Goal: Task Accomplishment & Management: Complete application form

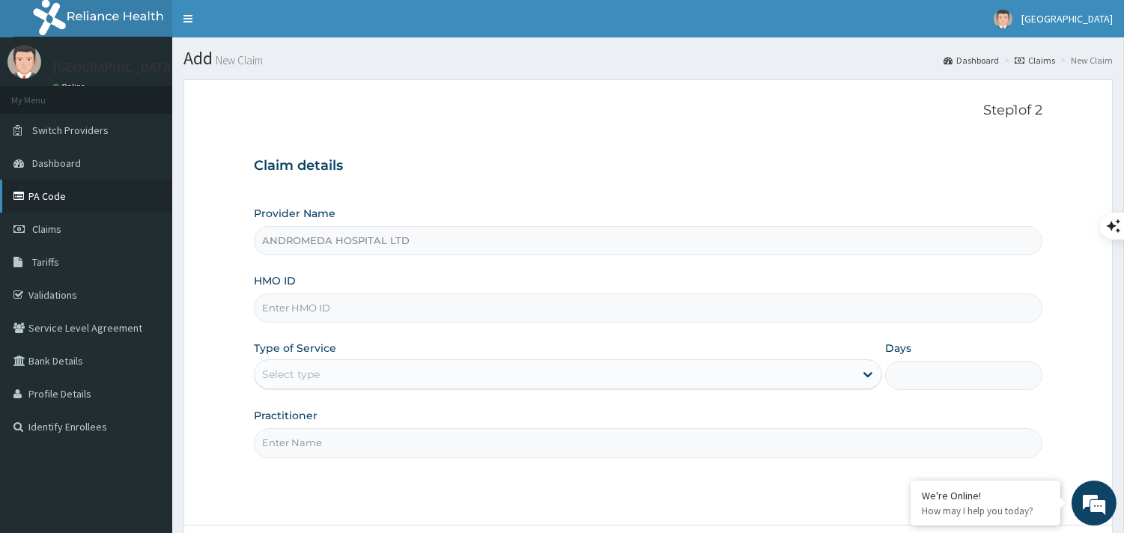
click at [43, 196] on link "PA Code" at bounding box center [86, 196] width 172 height 33
click at [431, 312] on input "HMO ID" at bounding box center [648, 308] width 789 height 29
type input "MFD/10068/A"
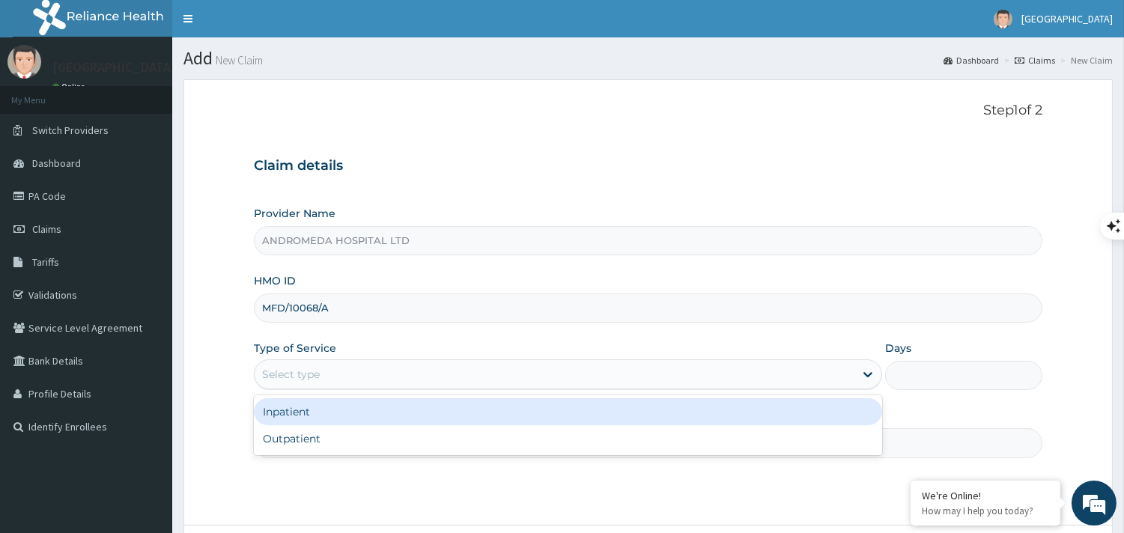
click at [343, 378] on div "Select type" at bounding box center [555, 375] width 600 height 24
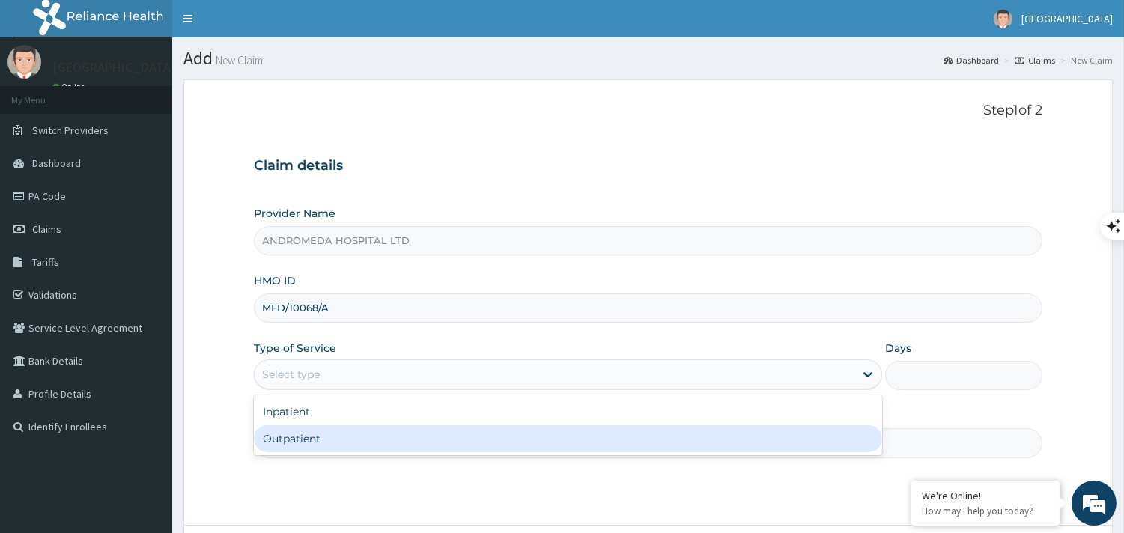
click at [321, 437] on div "Outpatient" at bounding box center [568, 439] width 629 height 27
type input "1"
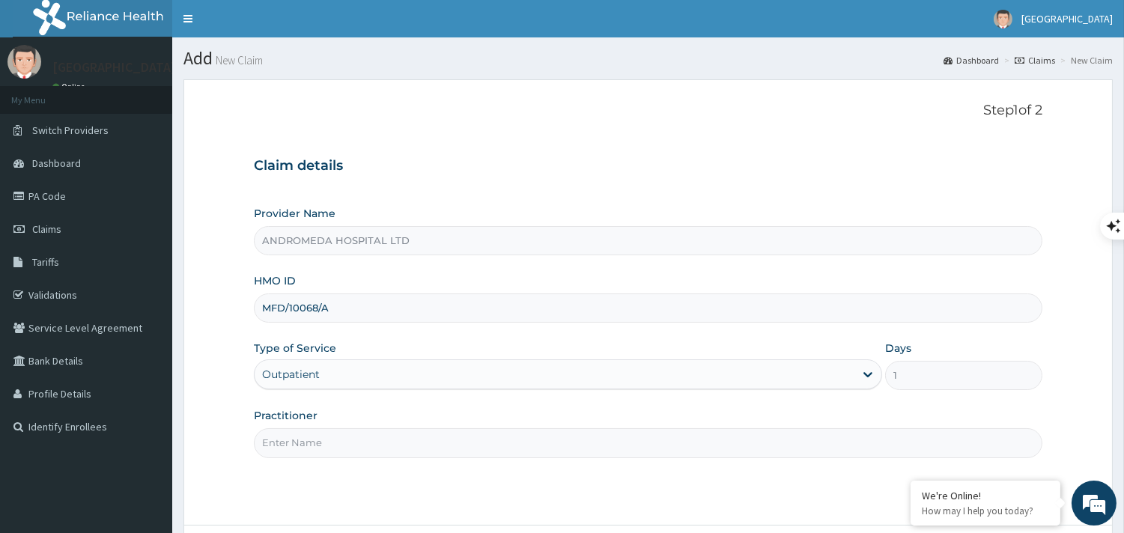
scroll to position [142, 0]
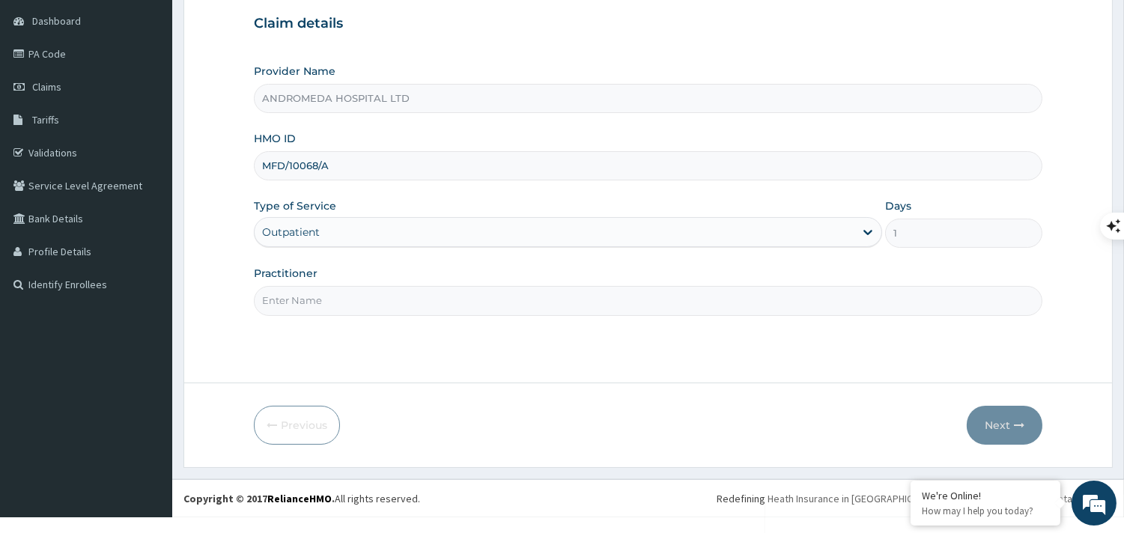
click at [461, 296] on input "Practitioner" at bounding box center [648, 300] width 789 height 29
type input "GP"
click at [981, 409] on button "Next" at bounding box center [1005, 425] width 76 height 39
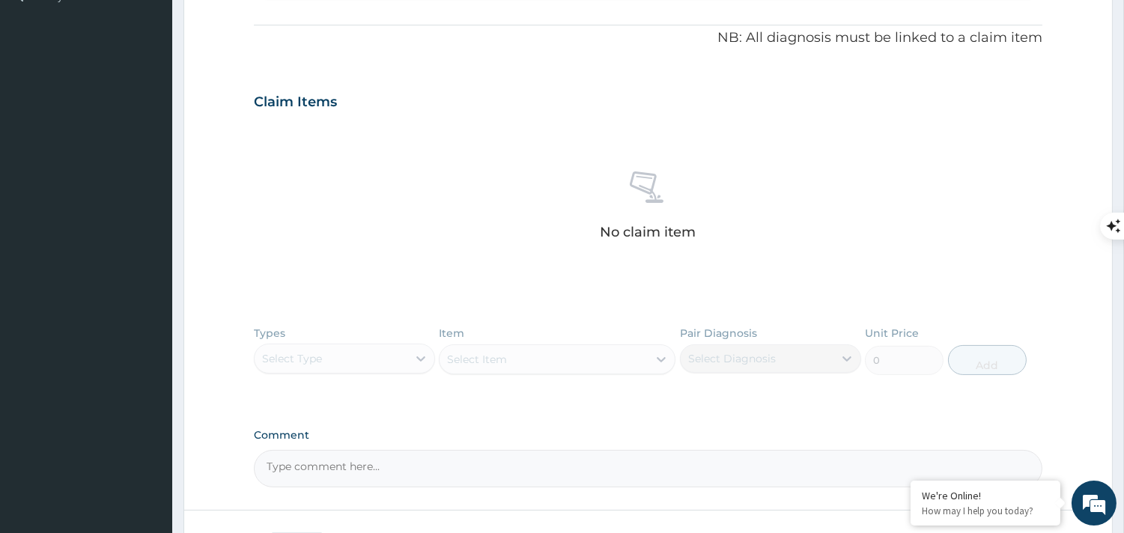
scroll to position [468, 0]
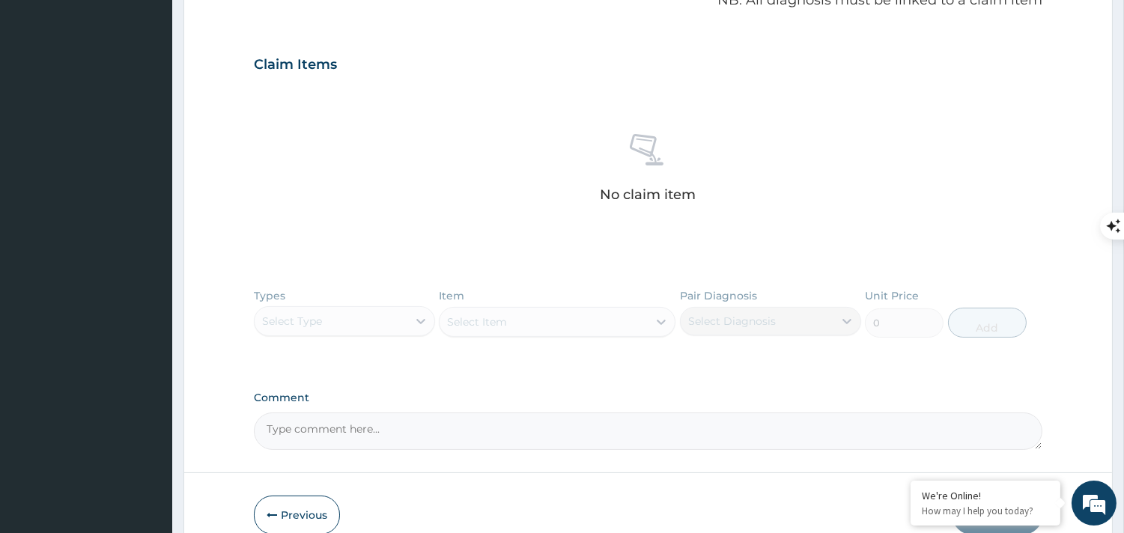
click at [793, 354] on div "Types Select Type Item Select Item Pair Diagnosis Select Diagnosis Unit Price 0…" at bounding box center [648, 324] width 789 height 87
click at [288, 502] on button "Previous" at bounding box center [297, 515] width 86 height 39
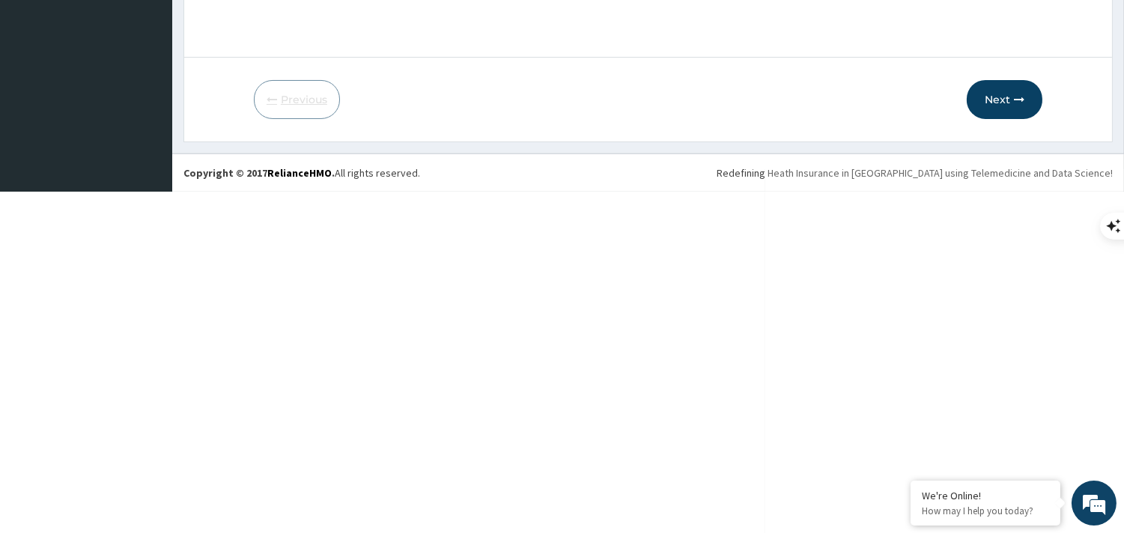
scroll to position [142, 0]
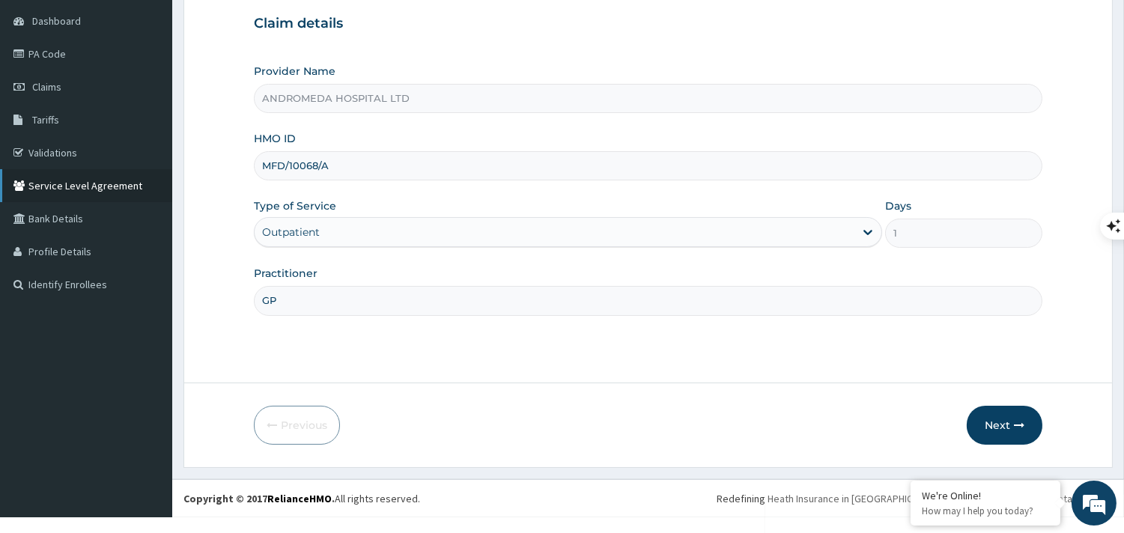
drag, startPoint x: 338, startPoint y: 163, endPoint x: 136, endPoint y: 178, distance: 202.0
click at [136, 178] on div "R EL Toggle navigation ANDROMEDA HOSPITAL ANDROMEDA HOSPITAL - admin@ahcslimite…" at bounding box center [562, 188] width 1124 height 660
click at [192, 173] on form "Step 1 of 2 Claim details Provider Name ANDROMEDA HOSPITAL LTD HMO ID MFD/10068…" at bounding box center [649, 202] width 930 height 531
drag, startPoint x: 261, startPoint y: 173, endPoint x: 330, endPoint y: 181, distance: 69.3
click at [330, 181] on input "MFD/10068/A" at bounding box center [648, 165] width 789 height 29
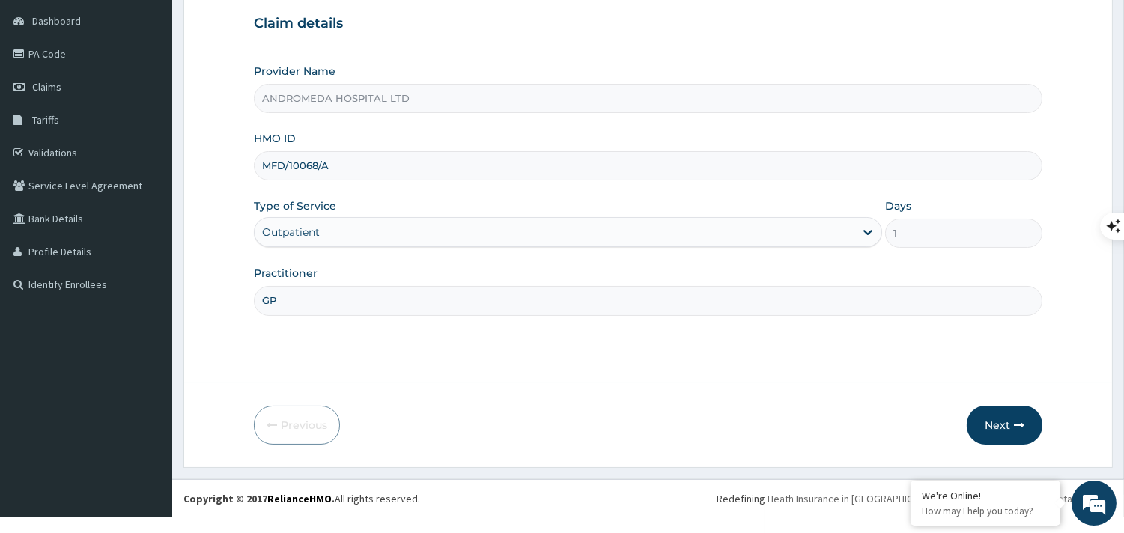
click at [996, 423] on button "Next" at bounding box center [1005, 425] width 76 height 39
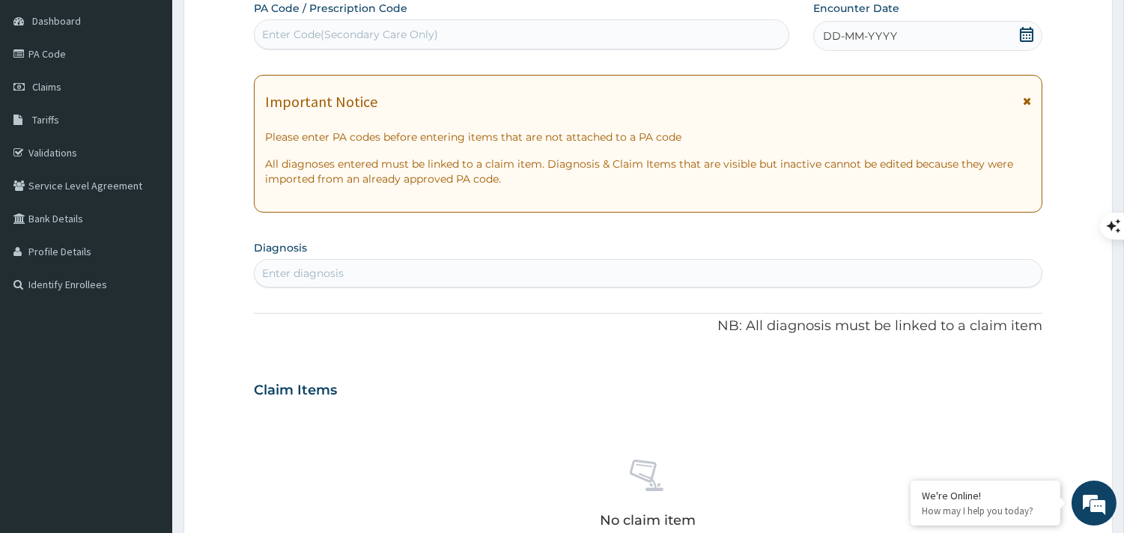
click at [1031, 27] on icon at bounding box center [1027, 34] width 15 height 15
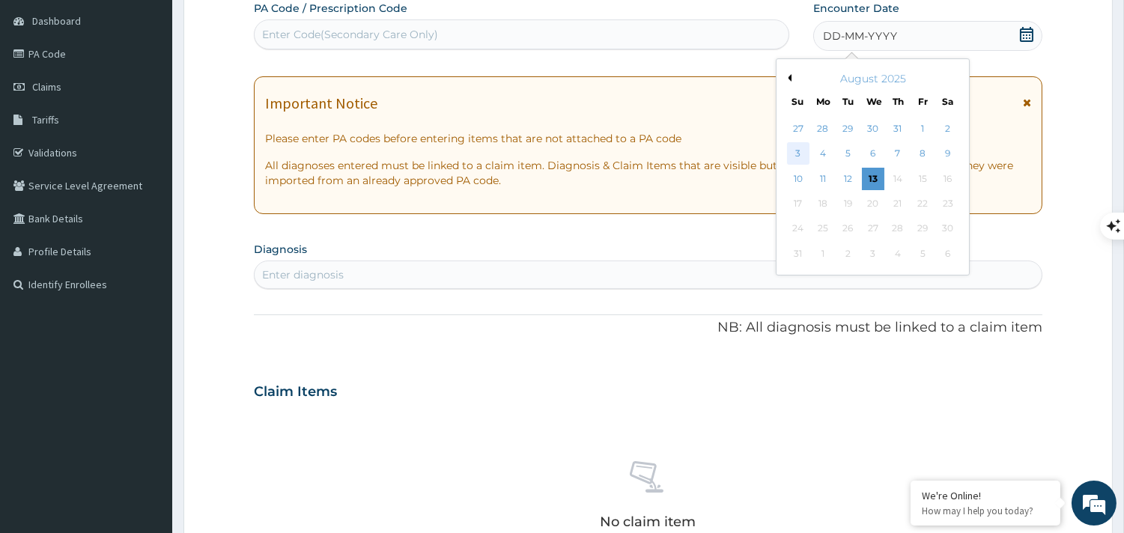
click at [798, 152] on div "3" at bounding box center [798, 154] width 22 height 22
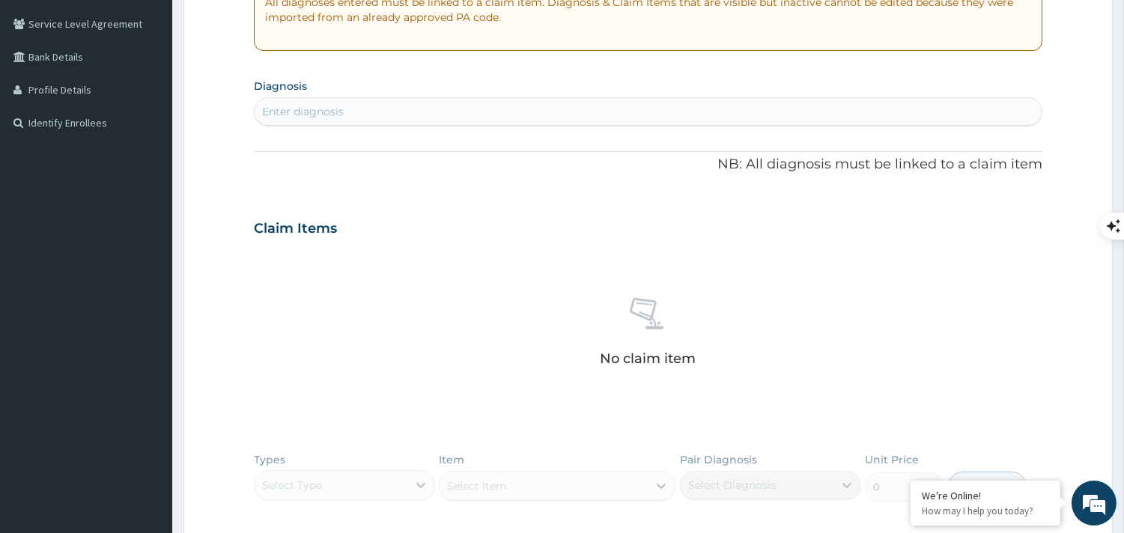
scroll to position [0, 0]
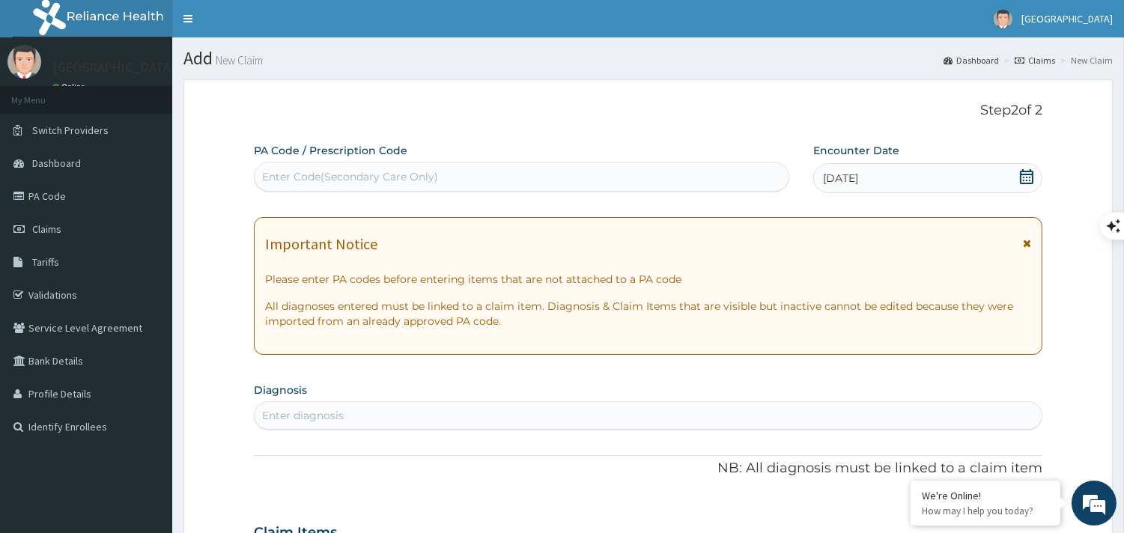
click at [383, 418] on div "Enter diagnosis" at bounding box center [648, 416] width 787 height 24
type input "TONSI"
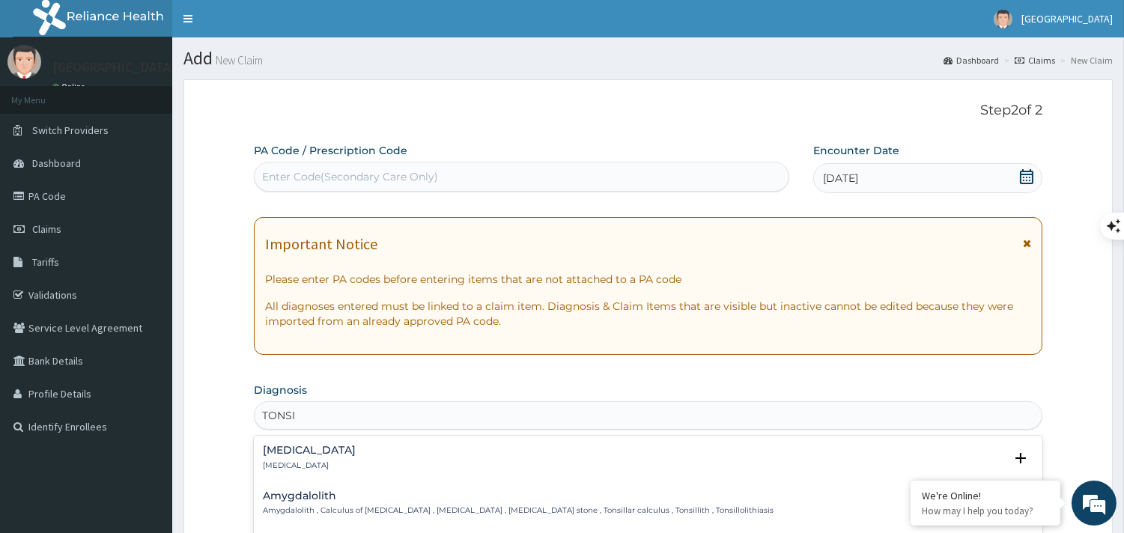
click at [354, 445] on div "Tonsillitis Tonsillitis" at bounding box center [648, 458] width 771 height 26
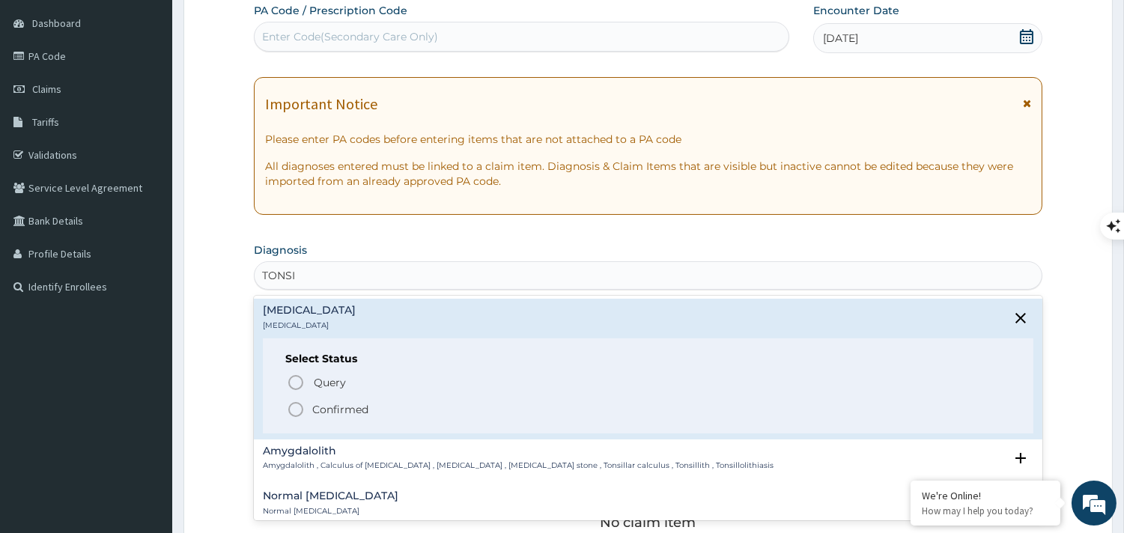
scroll to position [162, 0]
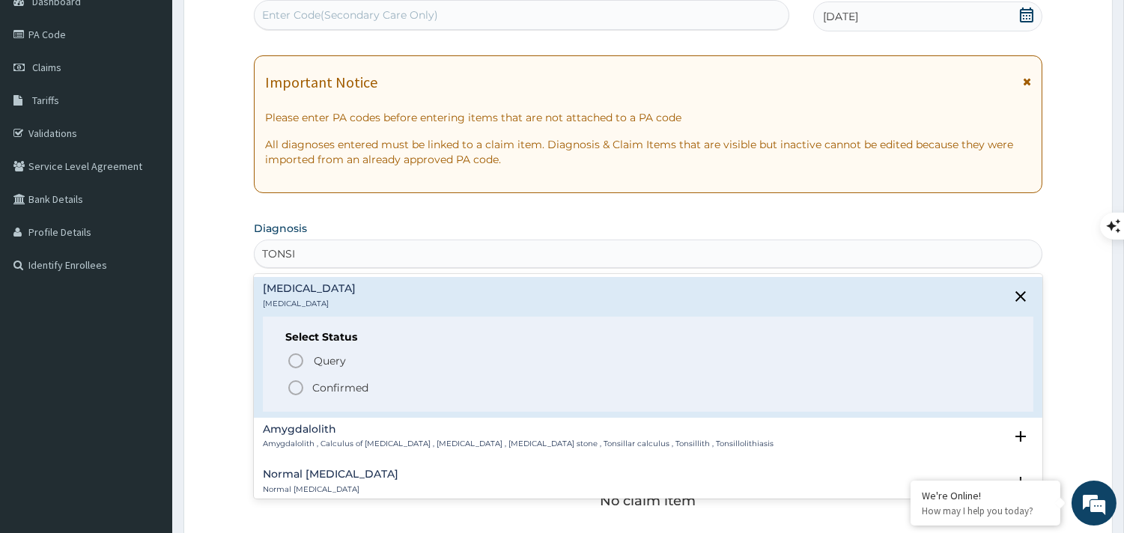
click at [296, 391] on icon "status option filled" at bounding box center [296, 388] width 18 height 18
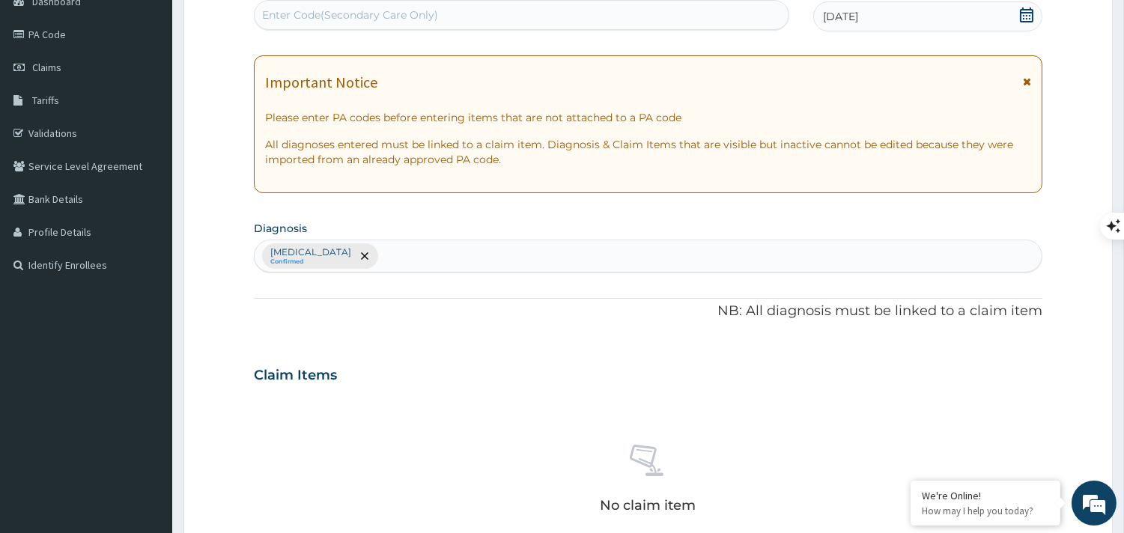
click at [542, 276] on div "PA Code / Prescription Code Enter Code(Secondary Care Only) Encounter Date 03-0…" at bounding box center [648, 371] width 789 height 780
click at [523, 256] on div "Tonsillitis Confirmed" at bounding box center [648, 255] width 787 height 31
type input "MALARIA"
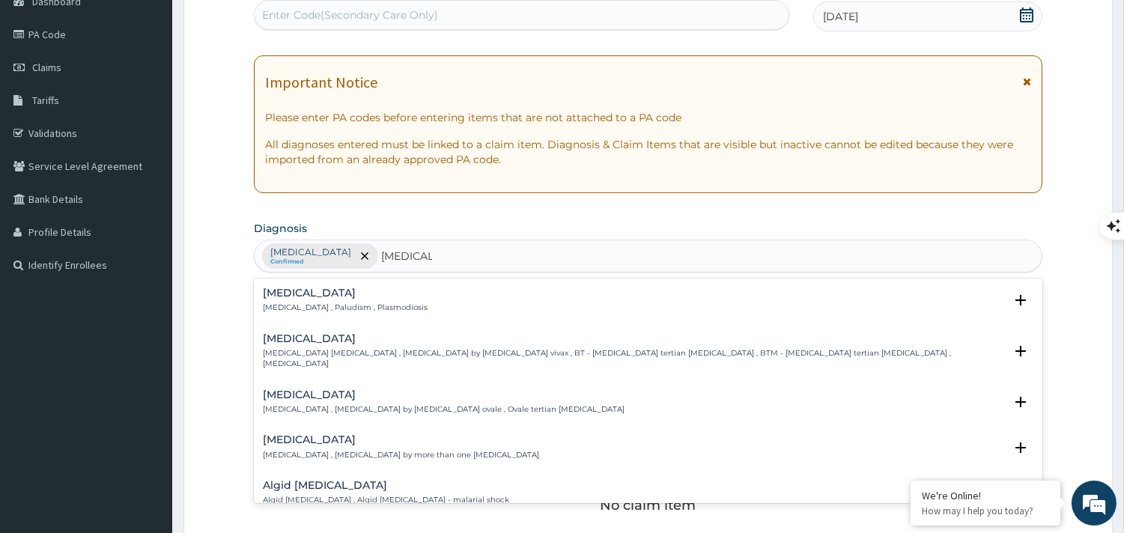
click at [307, 288] on h4 "Malaria" at bounding box center [345, 293] width 165 height 11
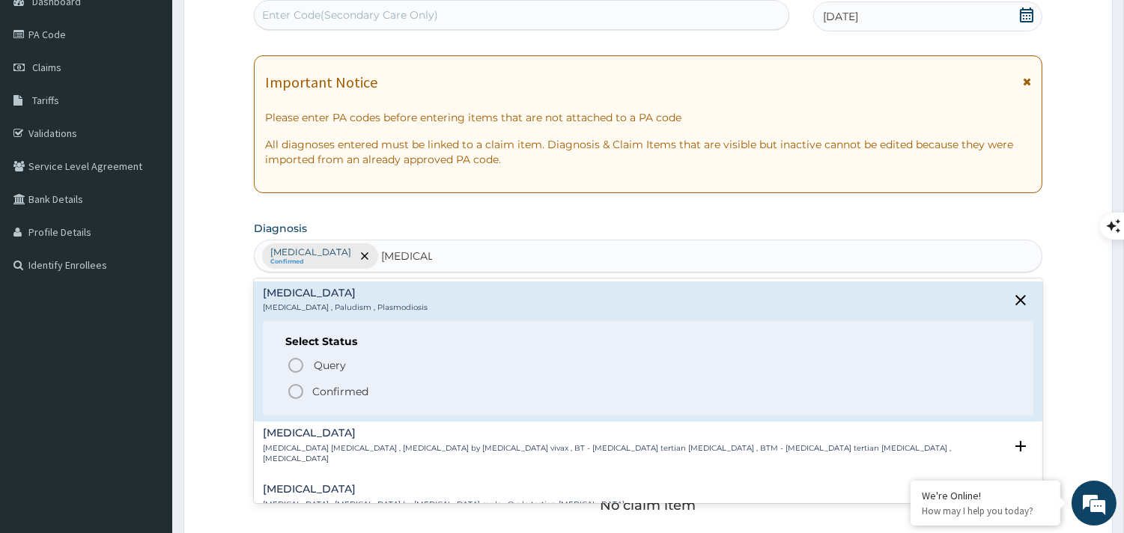
click at [297, 388] on icon "status option filled" at bounding box center [296, 392] width 18 height 18
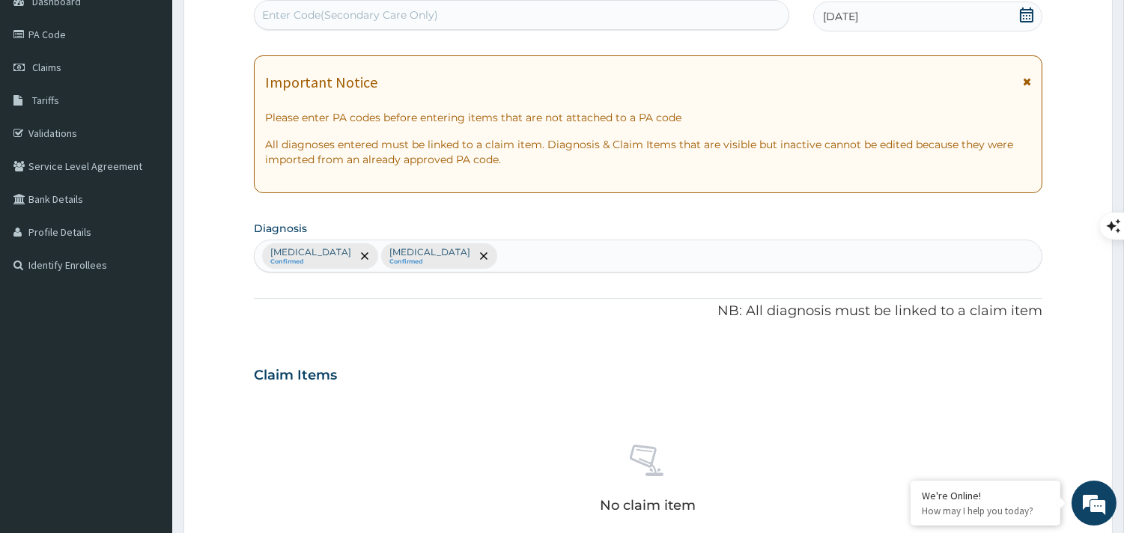
click at [437, 257] on div "Tonsillitis Confirmed Malaria Confirmed" at bounding box center [648, 255] width 787 height 31
type input "ANEMIA"
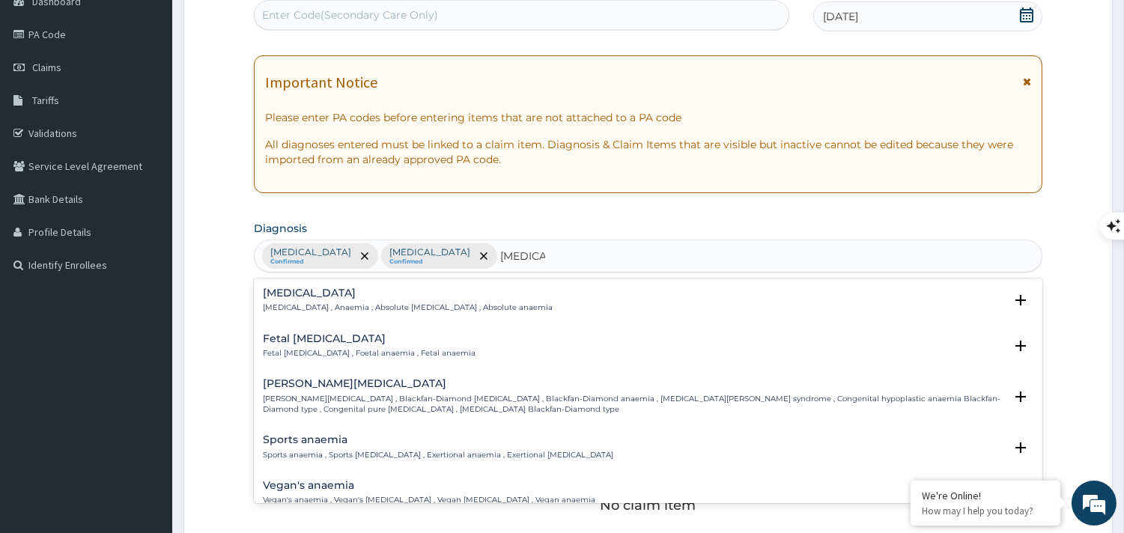
click at [387, 291] on h4 "Anemia" at bounding box center [408, 293] width 290 height 11
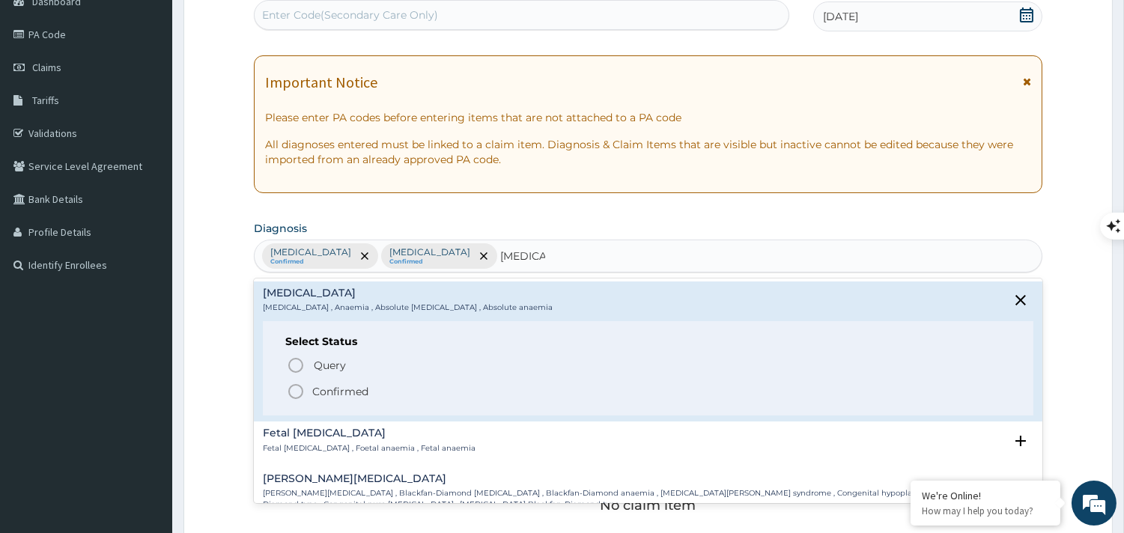
click at [297, 390] on icon "status option filled" at bounding box center [296, 392] width 18 height 18
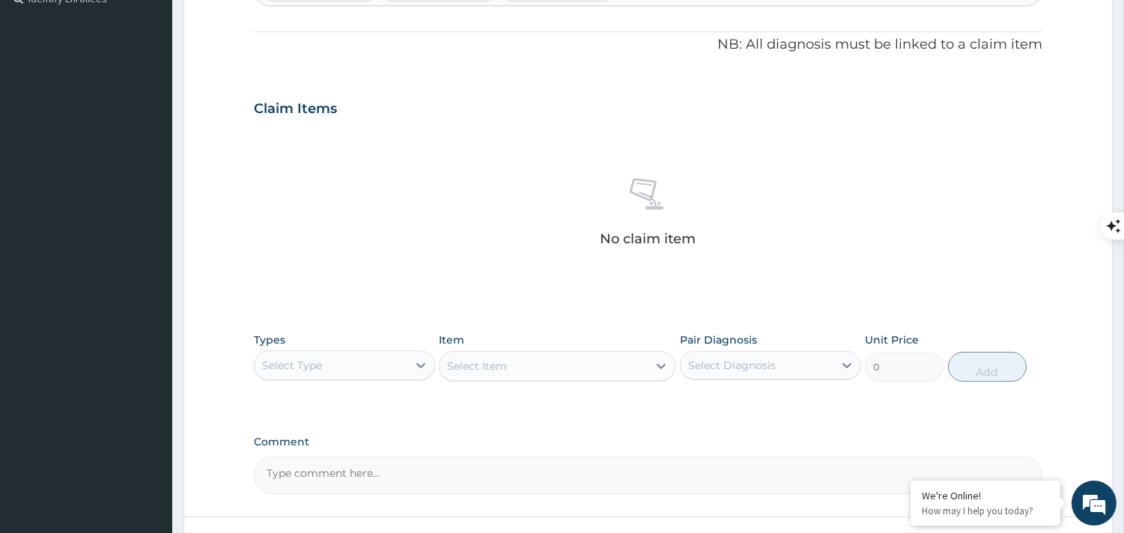
scroll to position [437, 0]
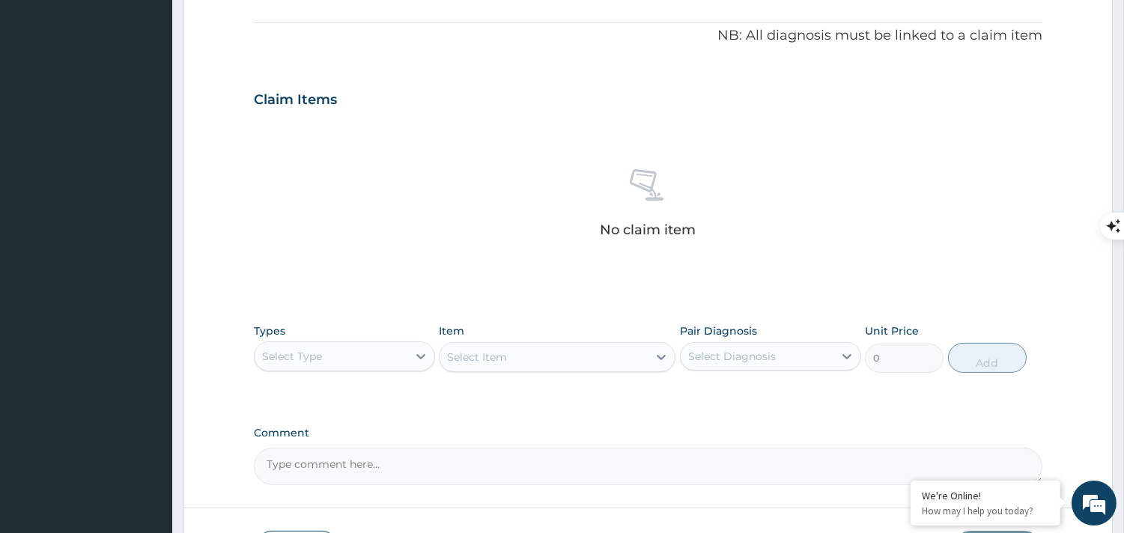
click at [303, 357] on div "Select Type" at bounding box center [292, 356] width 60 height 15
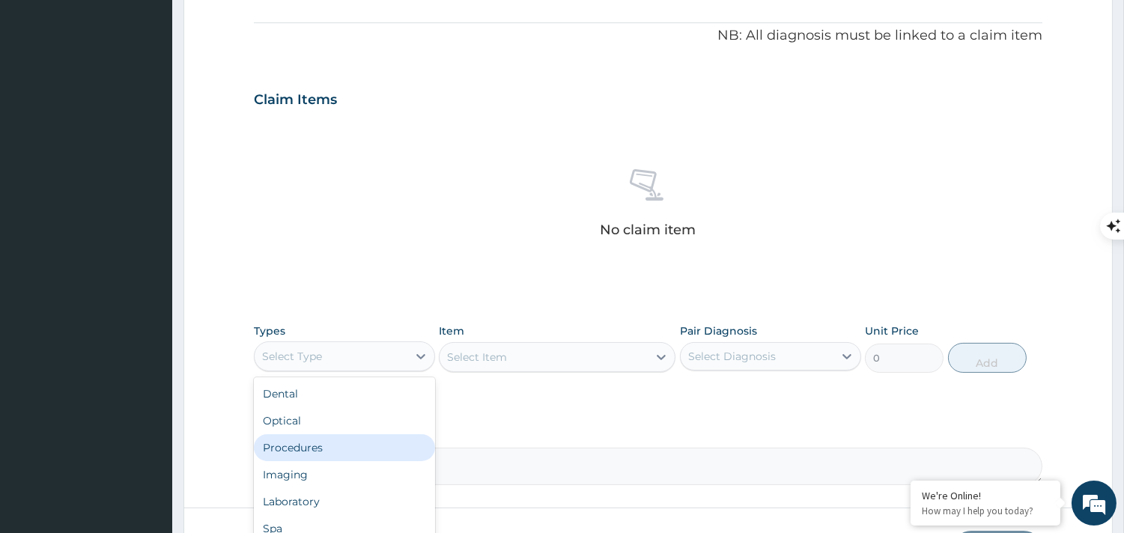
click at [295, 453] on div "Procedures" at bounding box center [344, 447] width 181 height 27
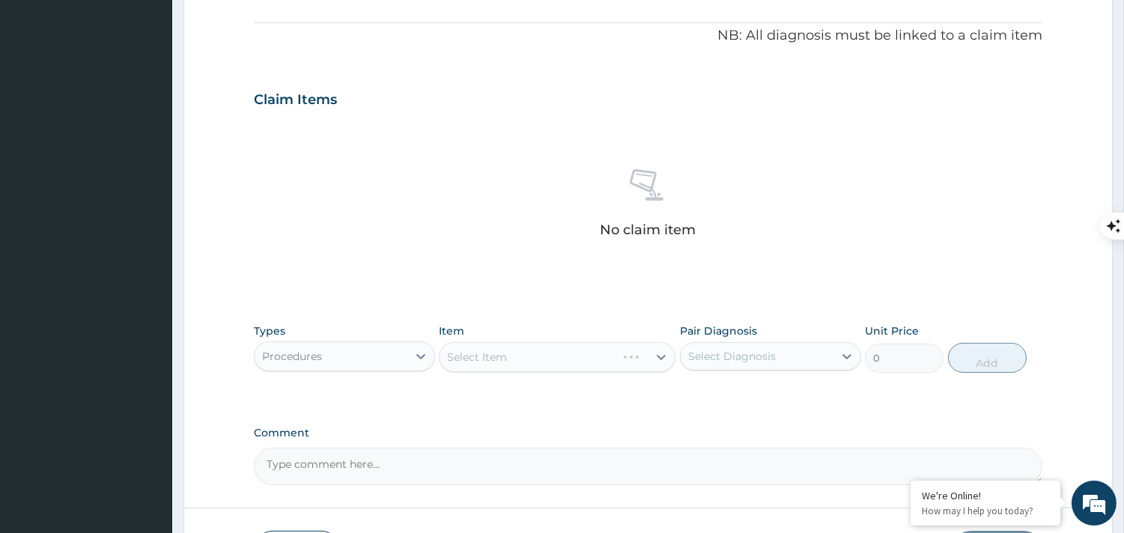
click at [500, 354] on div "Select Item" at bounding box center [557, 357] width 237 height 30
click at [497, 357] on div "Select Item" at bounding box center [477, 357] width 60 height 15
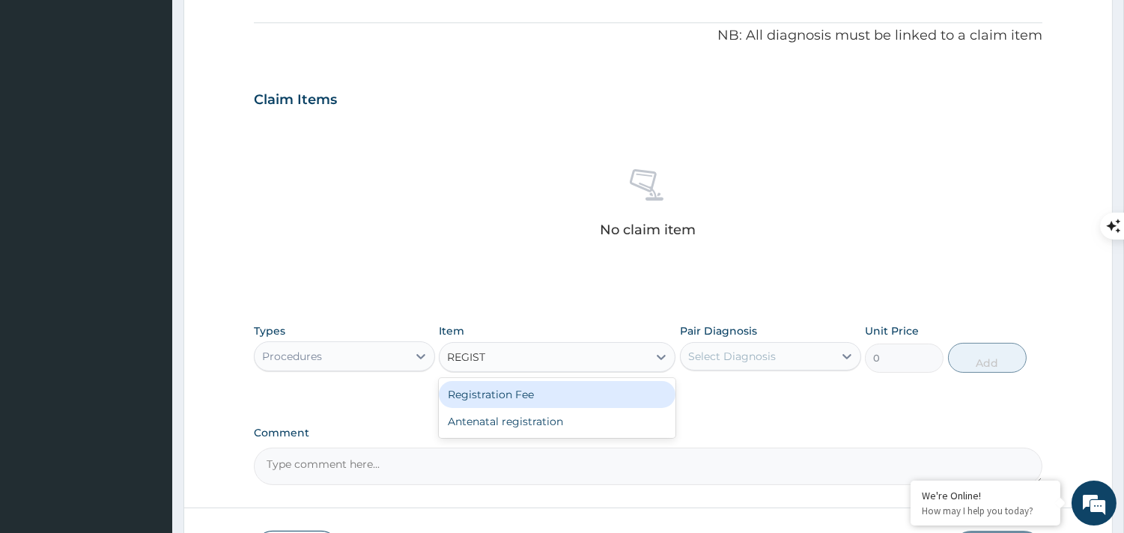
type input "REGISTR"
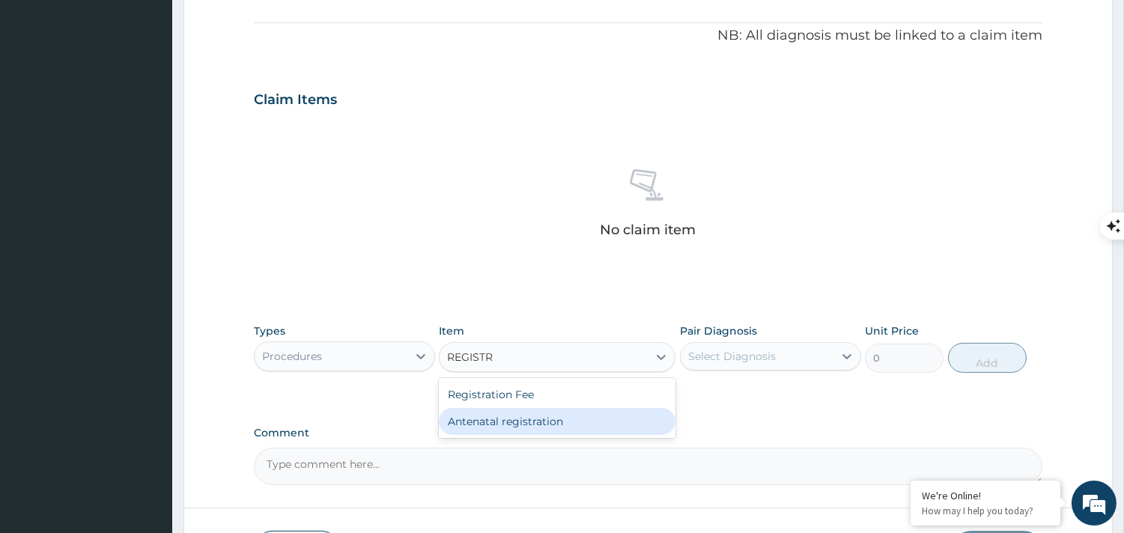
click at [500, 413] on div "Antenatal registration" at bounding box center [557, 421] width 237 height 27
type input "75250"
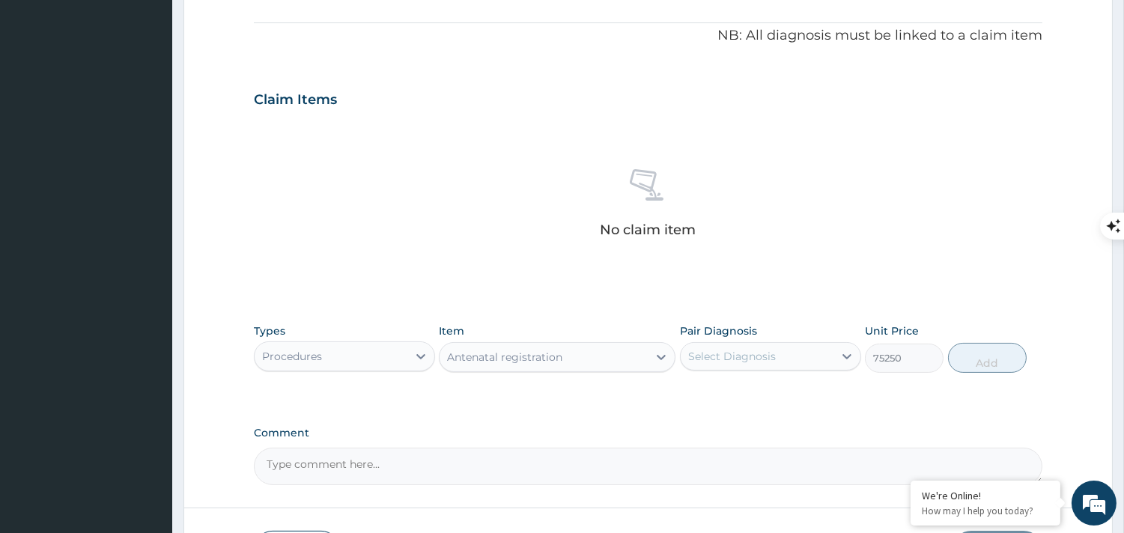
click at [564, 358] on div "Antenatal registration" at bounding box center [544, 357] width 208 height 24
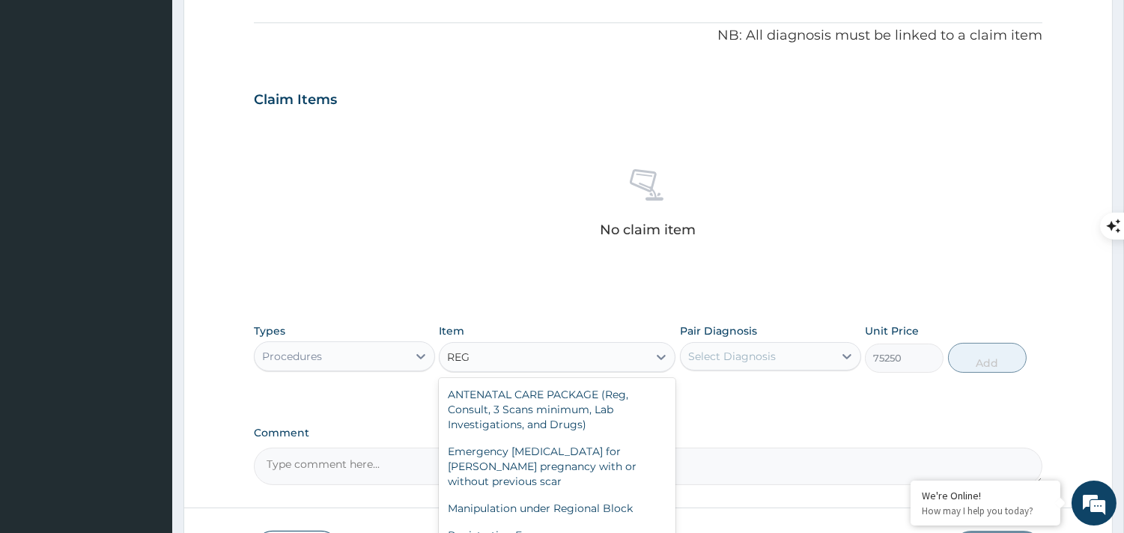
scroll to position [0, 0]
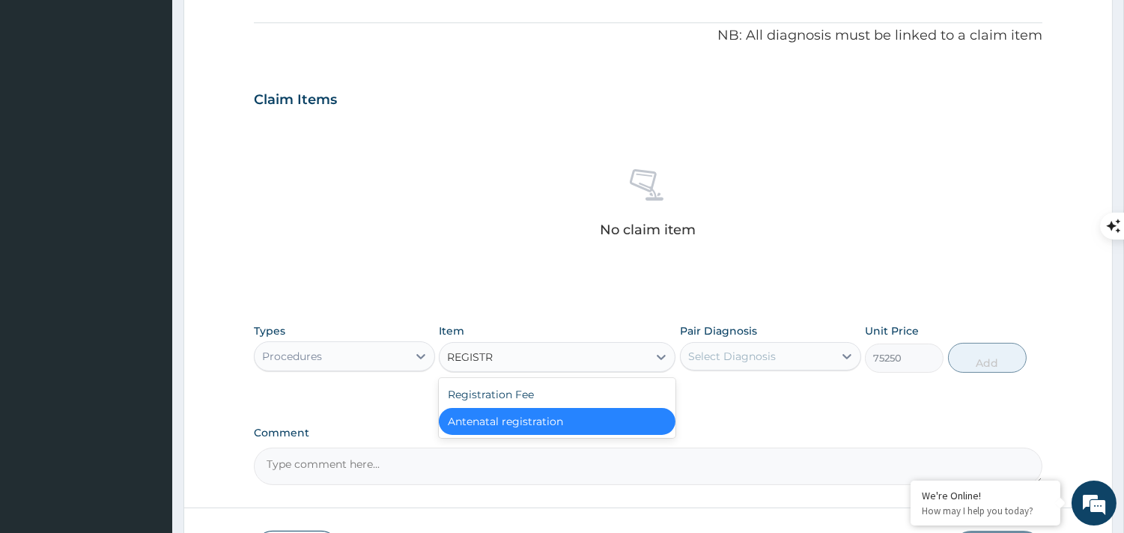
type input "REGISTRA"
click at [562, 386] on div "Registration Fee" at bounding box center [557, 394] width 237 height 27
type input "2150"
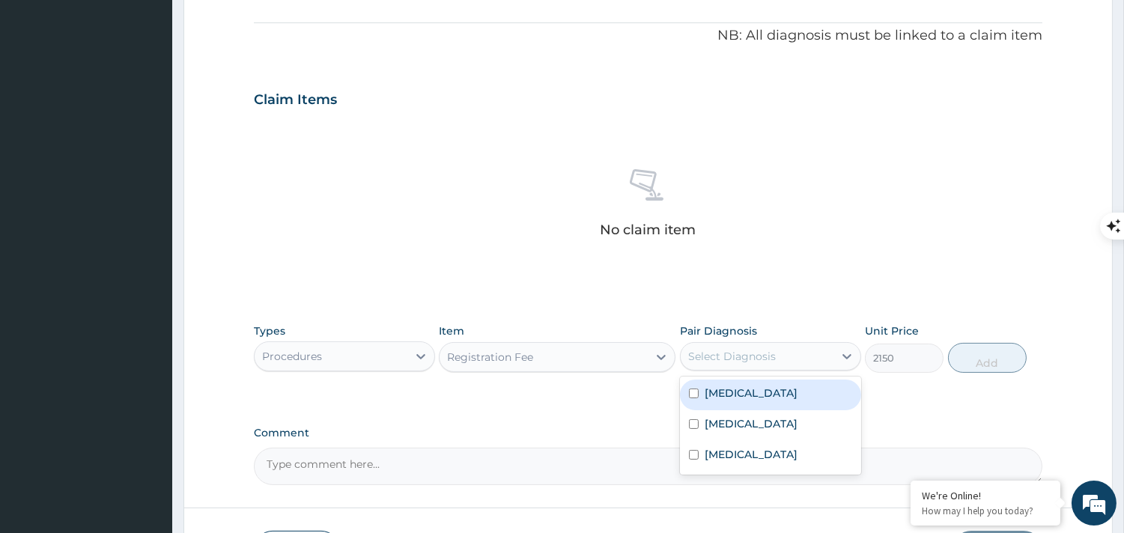
click at [701, 354] on div "Select Diagnosis" at bounding box center [732, 356] width 88 height 15
click at [694, 390] on input "checkbox" at bounding box center [694, 394] width 10 height 10
checkbox input "true"
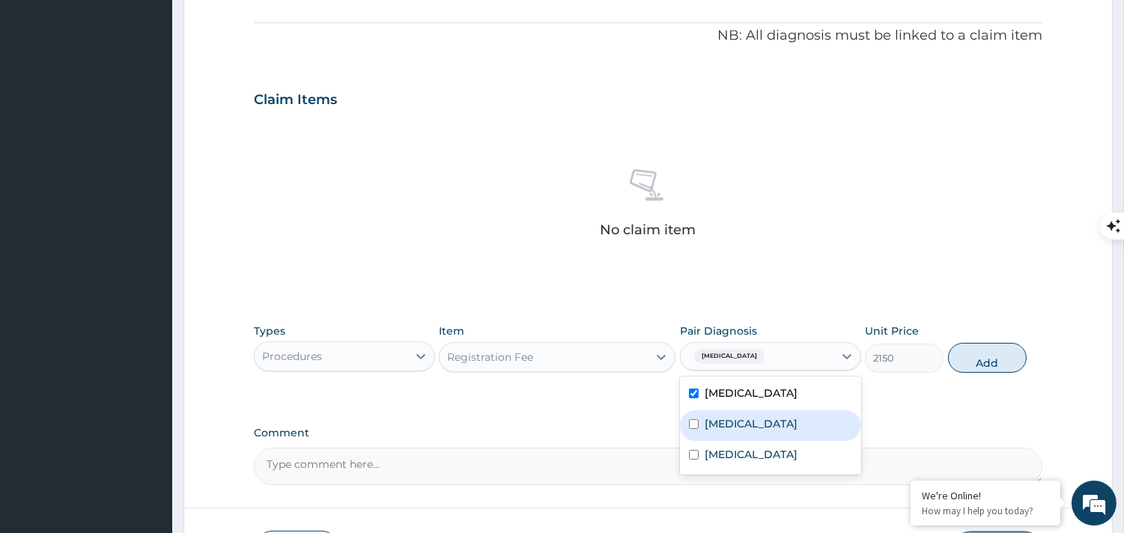
click at [692, 425] on input "checkbox" at bounding box center [694, 425] width 10 height 10
checkbox input "true"
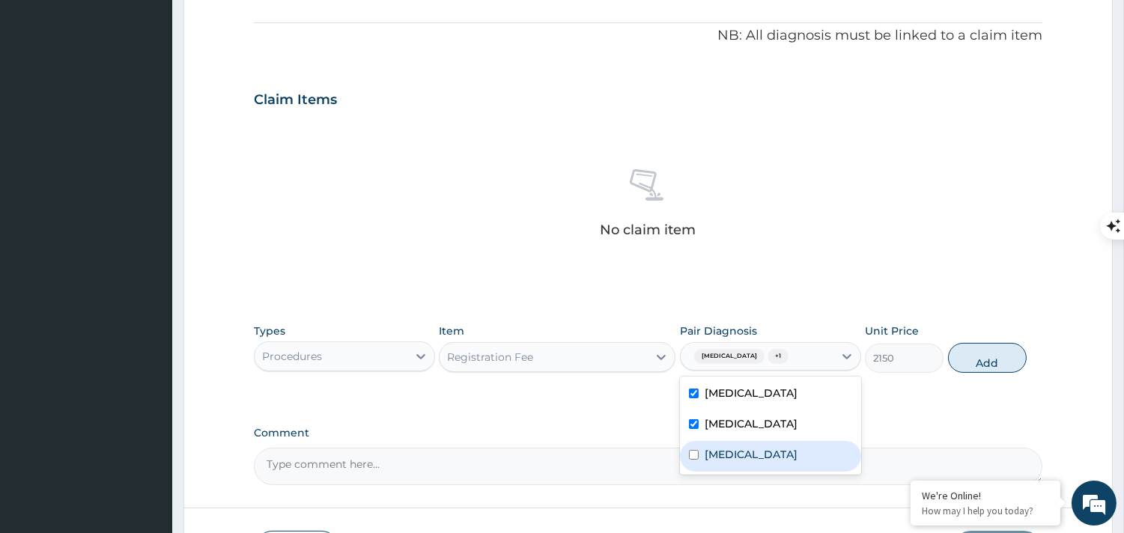
click at [692, 457] on input "checkbox" at bounding box center [694, 455] width 10 height 10
checkbox input "true"
click at [974, 369] on button "Add" at bounding box center [987, 358] width 79 height 30
type input "0"
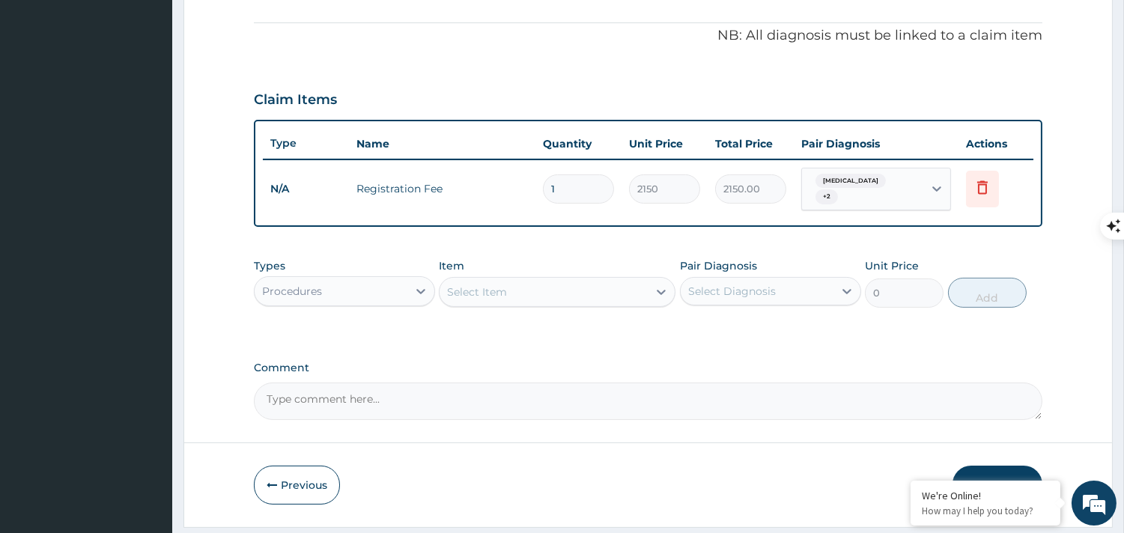
click at [463, 285] on div "Select Item" at bounding box center [477, 292] width 60 height 15
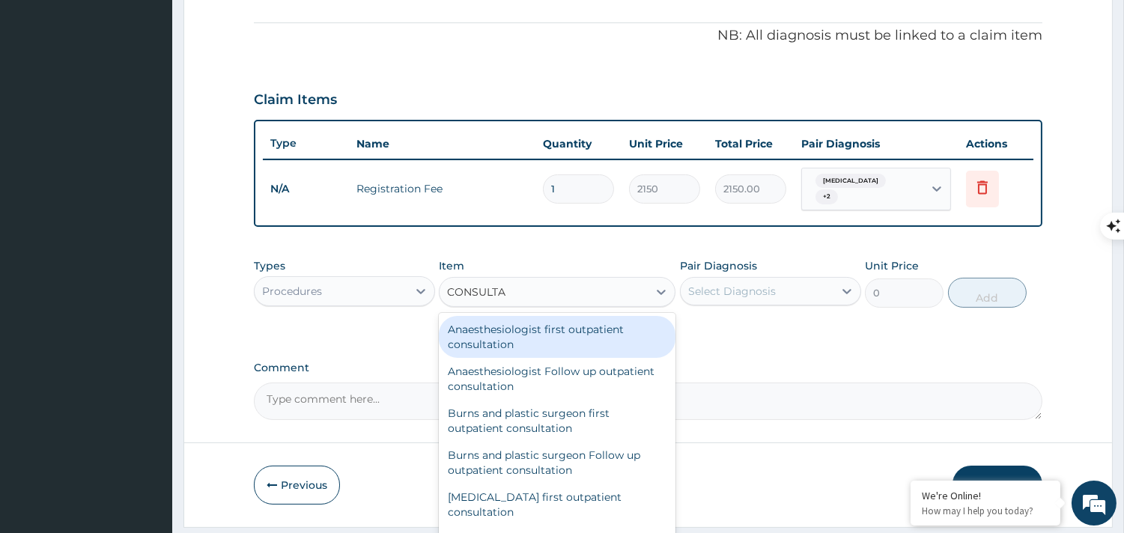
type input "CONSULTAT"
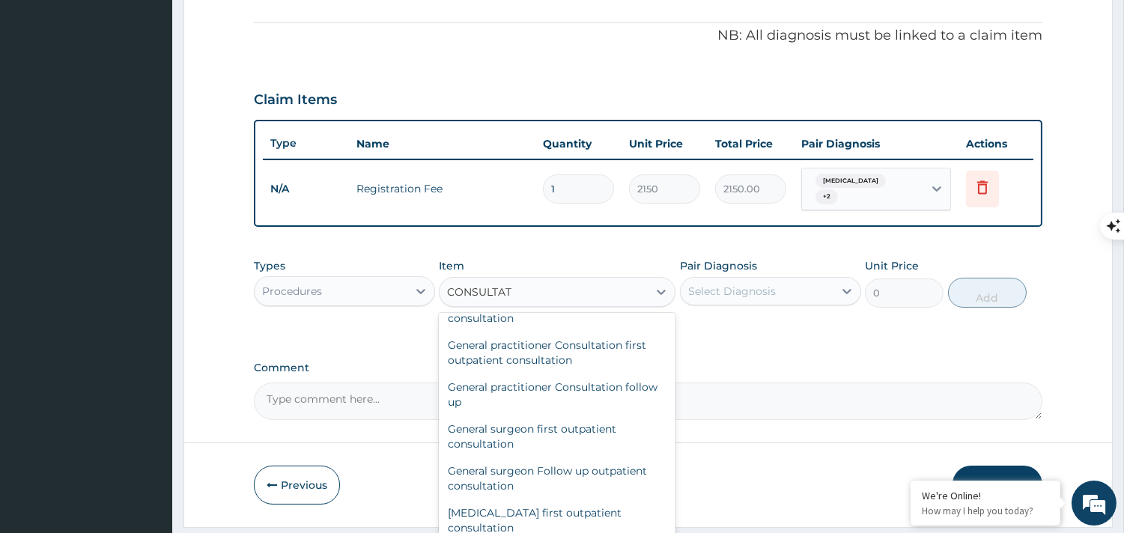
scroll to position [749, 0]
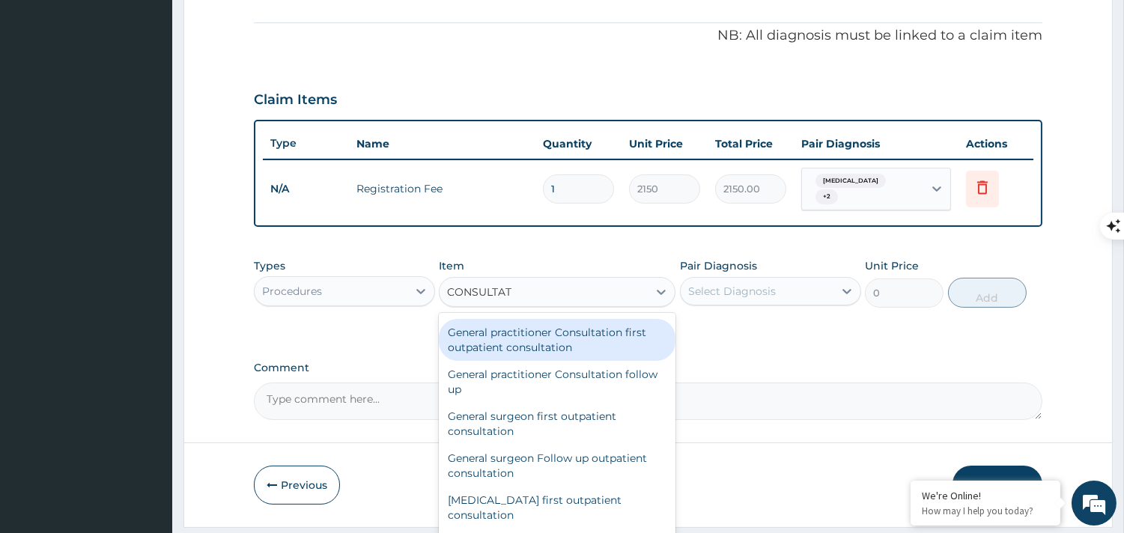
click at [578, 321] on div "General practitioner Consultation first outpatient consultation" at bounding box center [557, 340] width 237 height 42
type input "8000"
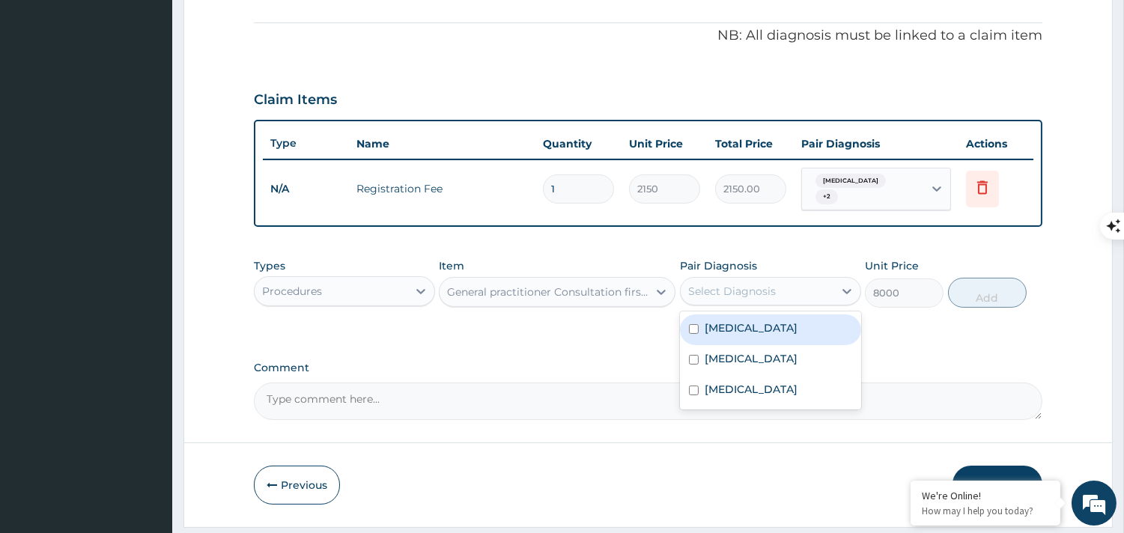
click at [750, 289] on div "Select Diagnosis" at bounding box center [732, 291] width 88 height 15
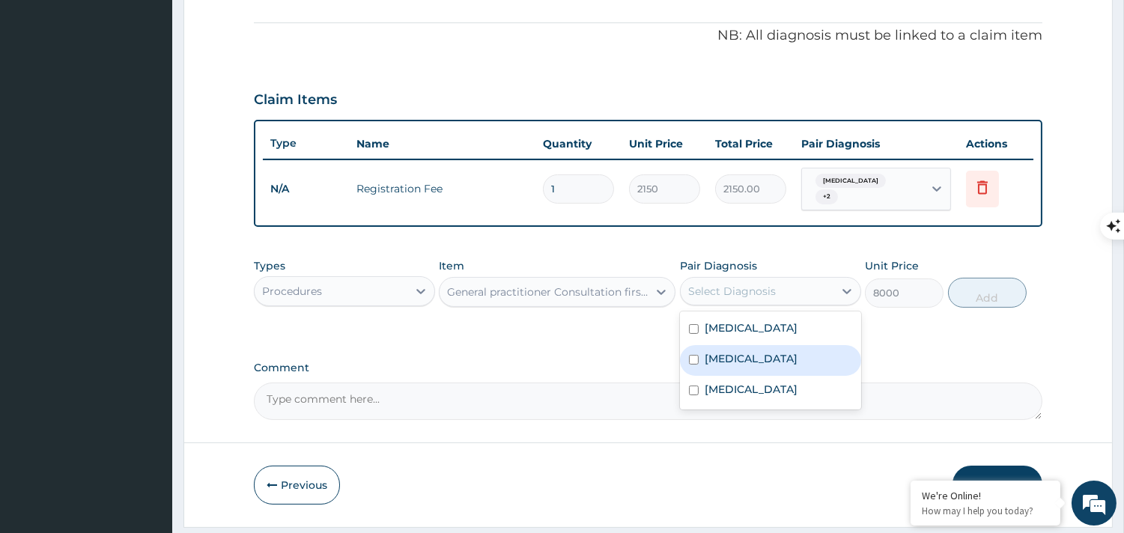
click at [695, 355] on input "checkbox" at bounding box center [694, 360] width 10 height 10
checkbox input "true"
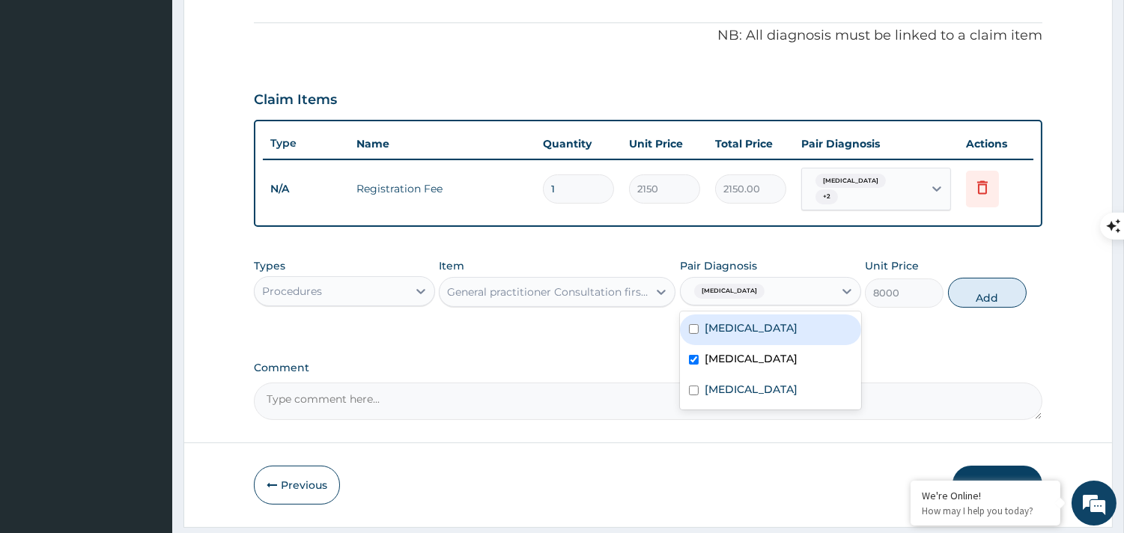
click at [695, 324] on input "checkbox" at bounding box center [694, 329] width 10 height 10
checkbox input "true"
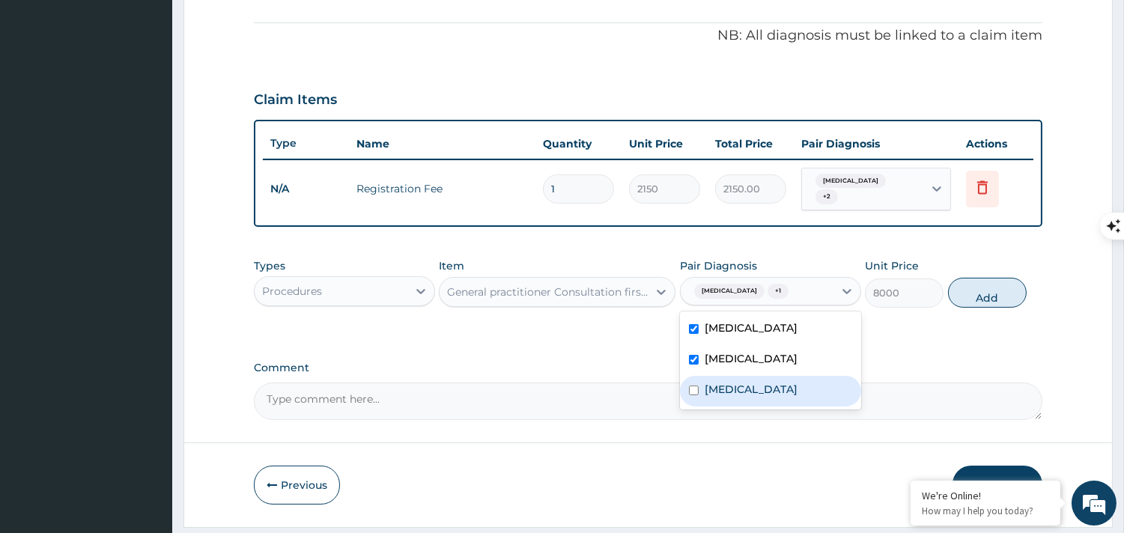
click at [693, 386] on input "checkbox" at bounding box center [694, 391] width 10 height 10
checkbox input "true"
click at [974, 281] on button "Add" at bounding box center [987, 293] width 79 height 30
type input "0"
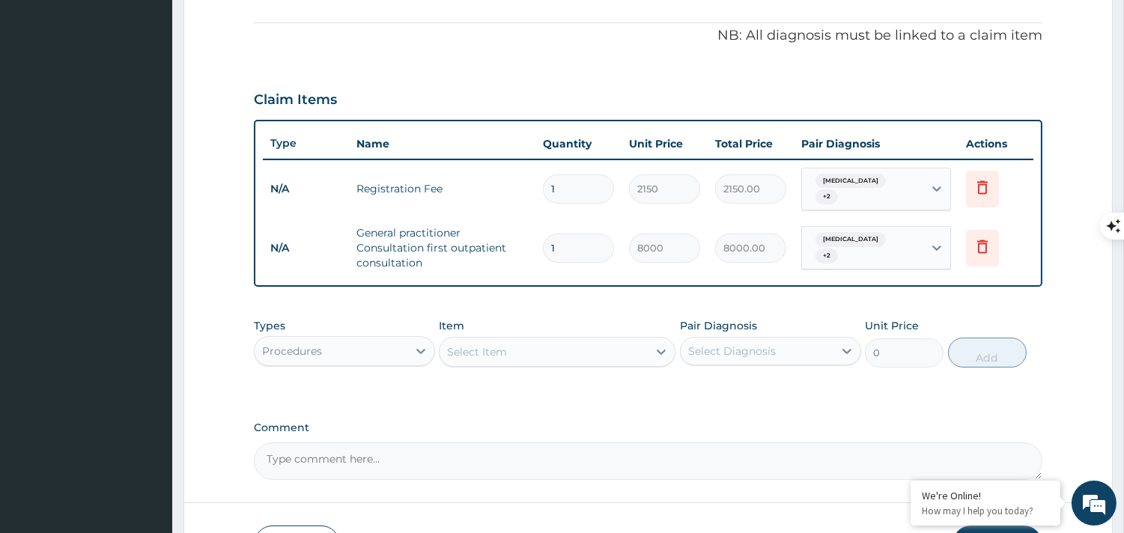
click at [406, 339] on div "Procedures" at bounding box center [331, 351] width 153 height 24
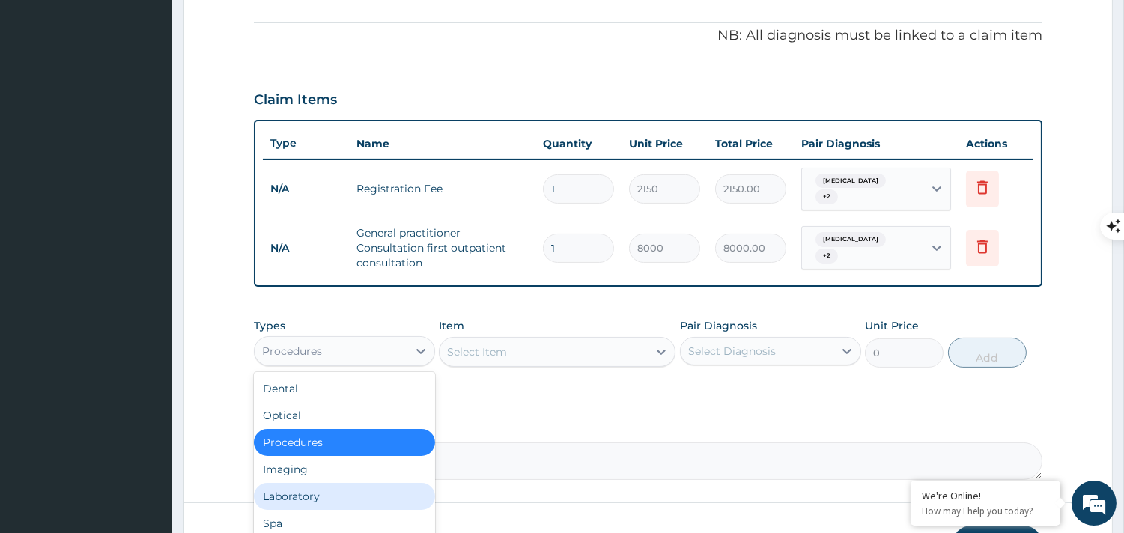
click at [319, 490] on div "Laboratory" at bounding box center [344, 496] width 181 height 27
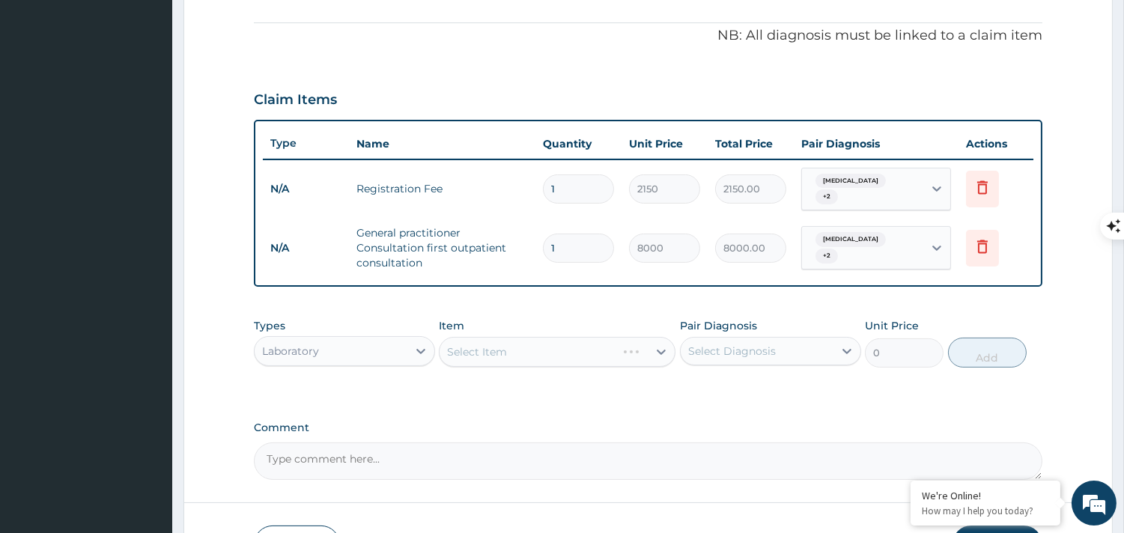
click at [459, 337] on div "Select Item" at bounding box center [557, 352] width 237 height 30
click at [493, 347] on div "Select Item" at bounding box center [557, 352] width 237 height 30
click at [493, 347] on div "Select Item" at bounding box center [477, 352] width 60 height 15
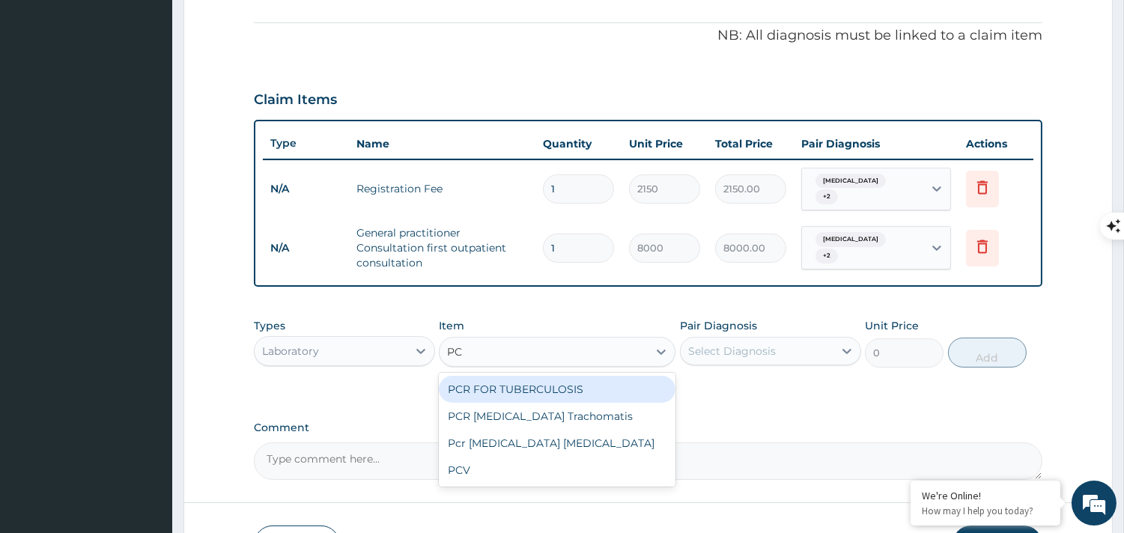
type input "PCV"
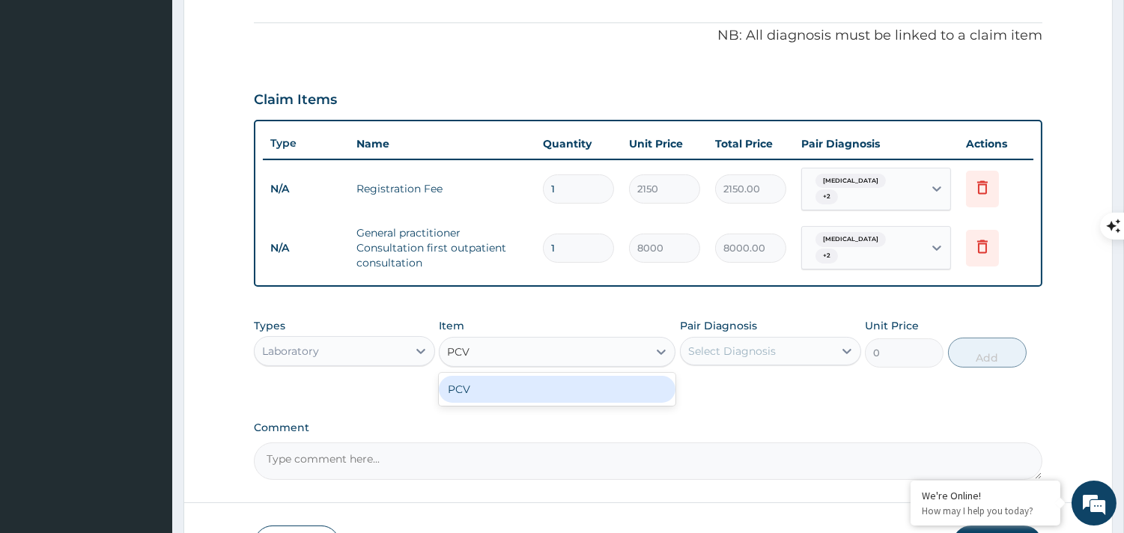
click at [498, 381] on div "PCV" at bounding box center [557, 389] width 237 height 27
type input "2150"
click at [498, 381] on div "Types Laboratory Item option General practitioner Consultation first outpatient…" at bounding box center [648, 354] width 789 height 87
click at [724, 344] on div "Select Diagnosis" at bounding box center [732, 351] width 88 height 15
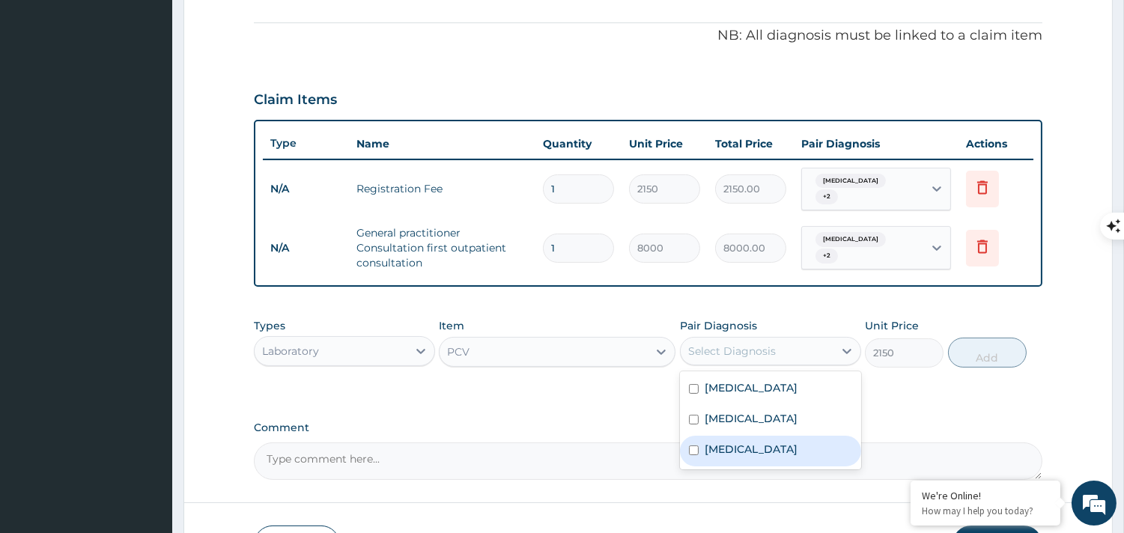
click at [698, 446] on input "checkbox" at bounding box center [694, 451] width 10 height 10
checkbox input "true"
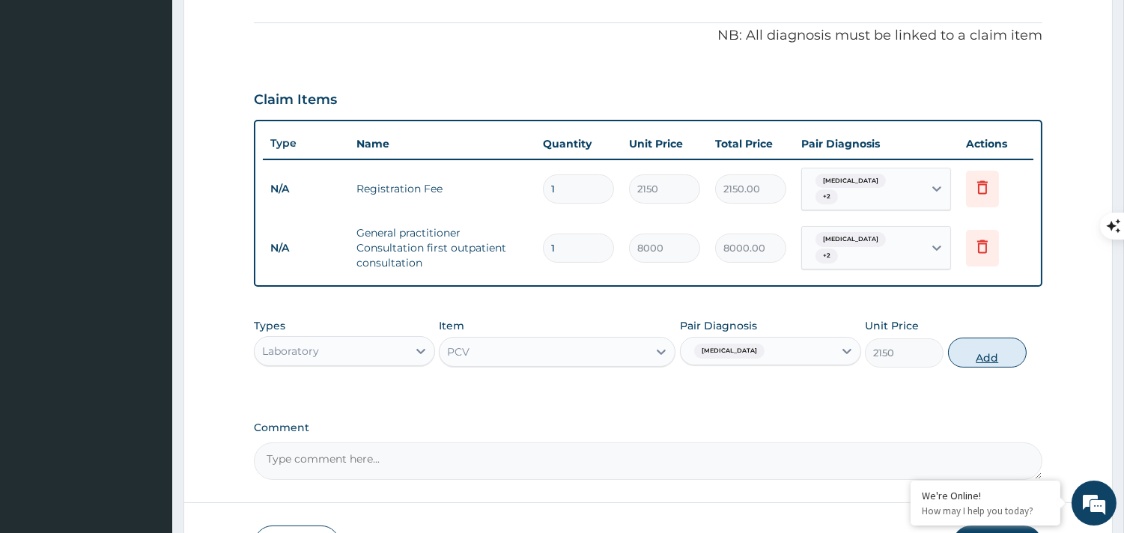
click at [1012, 338] on button "Add" at bounding box center [987, 353] width 79 height 30
type input "0"
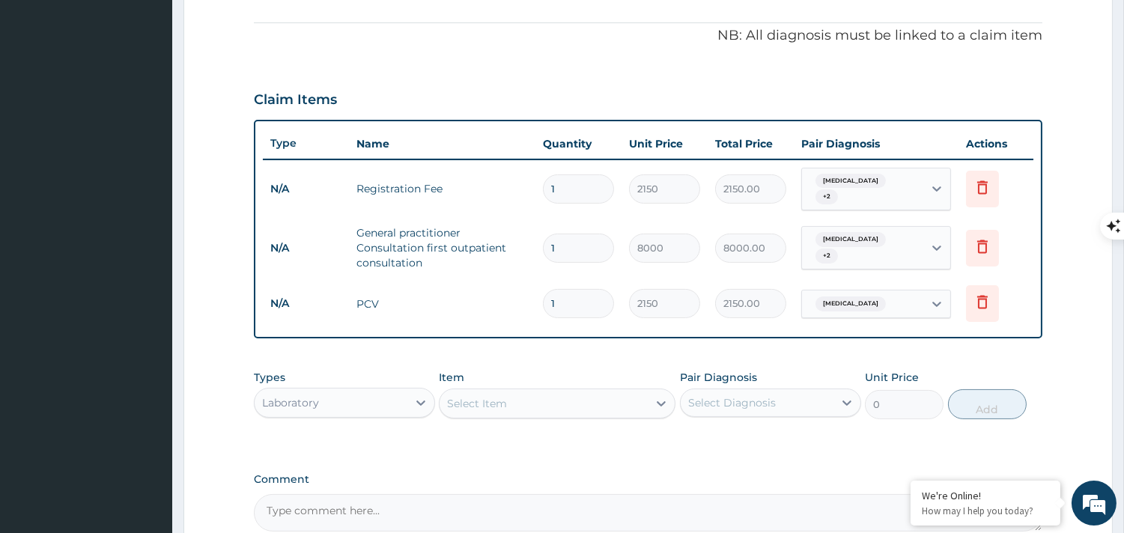
click at [533, 408] on div "Select Item" at bounding box center [544, 404] width 208 height 24
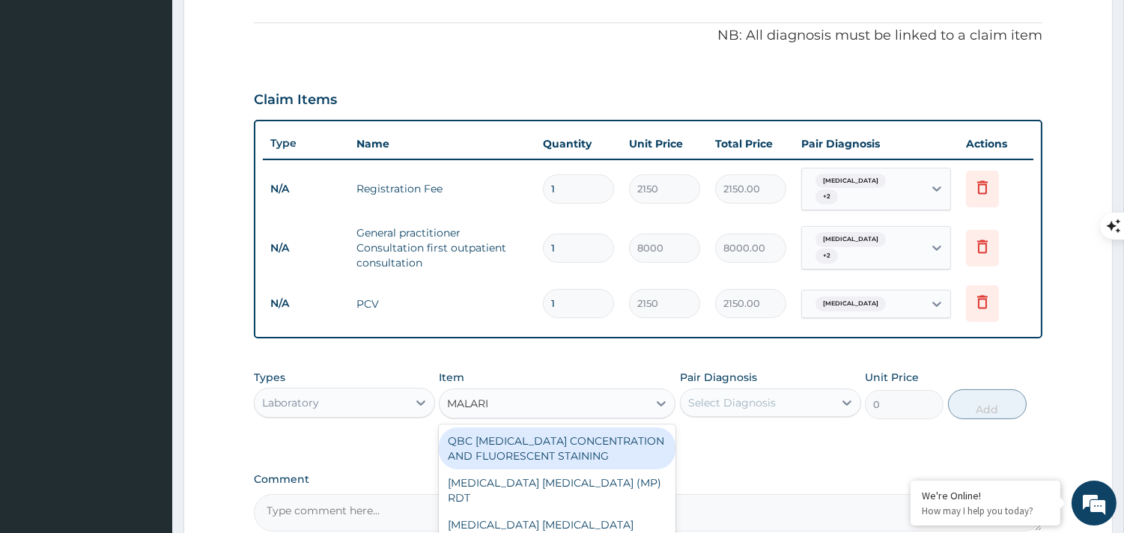
type input "MALARIA"
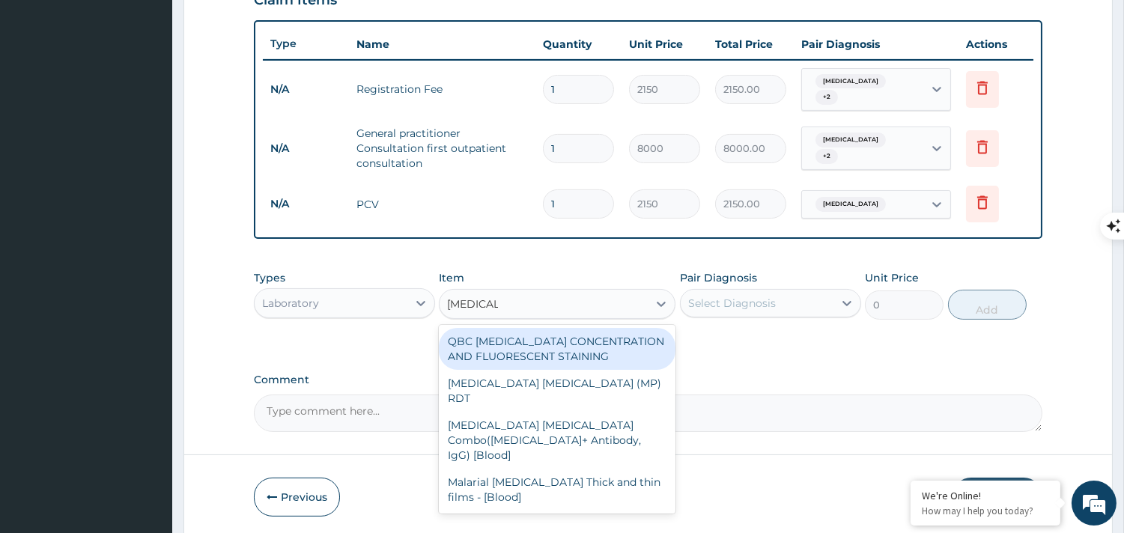
scroll to position [545, 0]
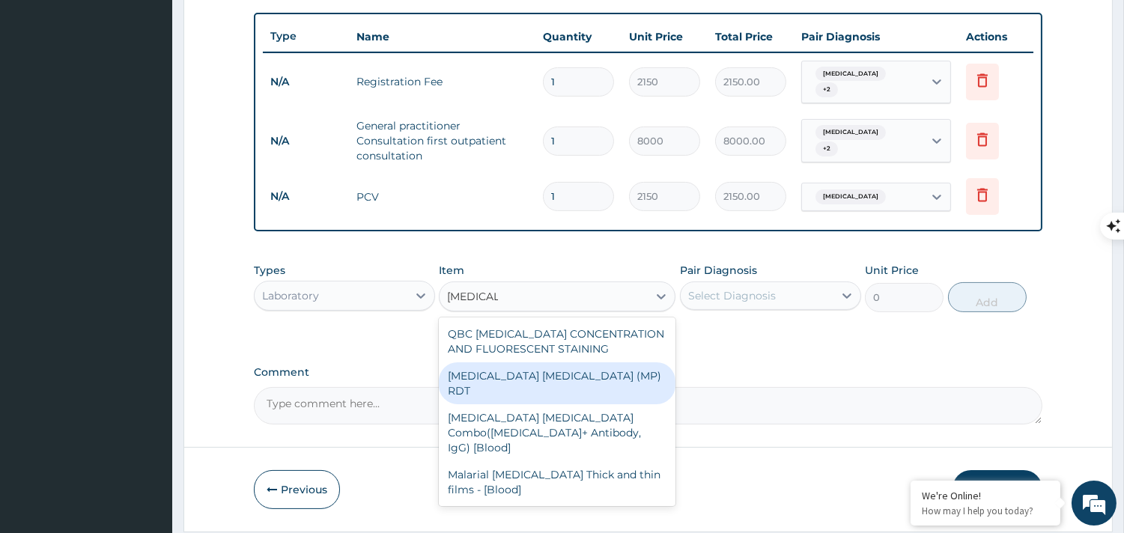
click at [579, 371] on div "MALARIA PARASITE (MP) RDT" at bounding box center [557, 384] width 237 height 42
type input "1612.5"
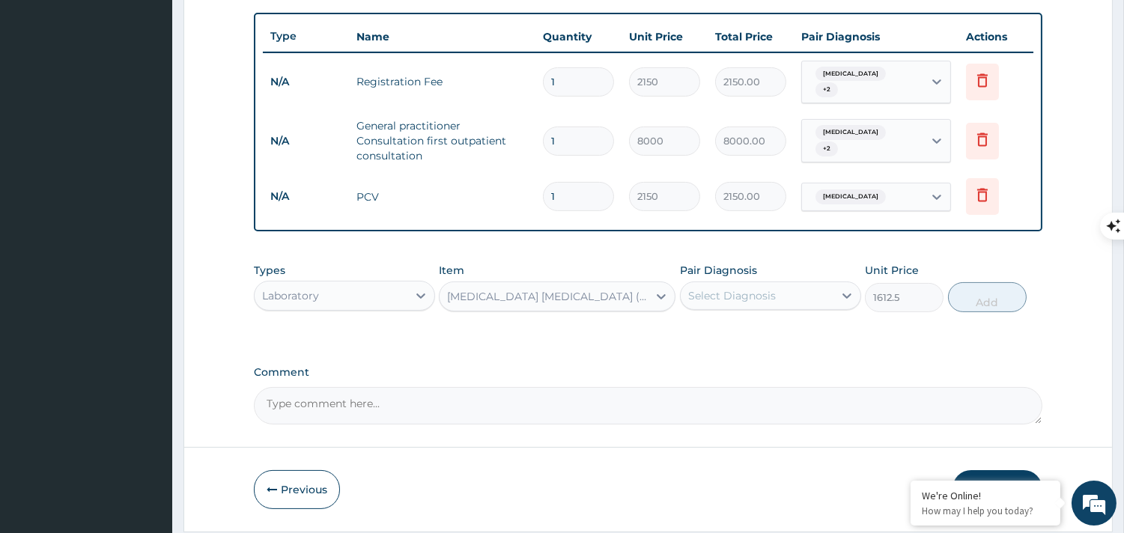
click at [781, 285] on div "Select Diagnosis" at bounding box center [757, 296] width 153 height 24
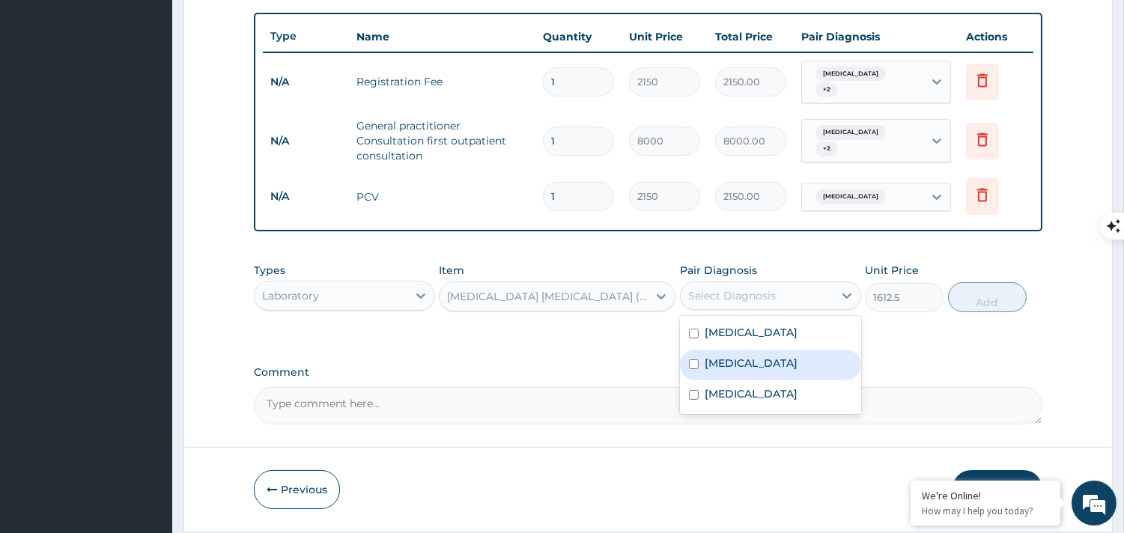
click at [708, 363] on label "Malaria" at bounding box center [751, 363] width 93 height 15
checkbox input "true"
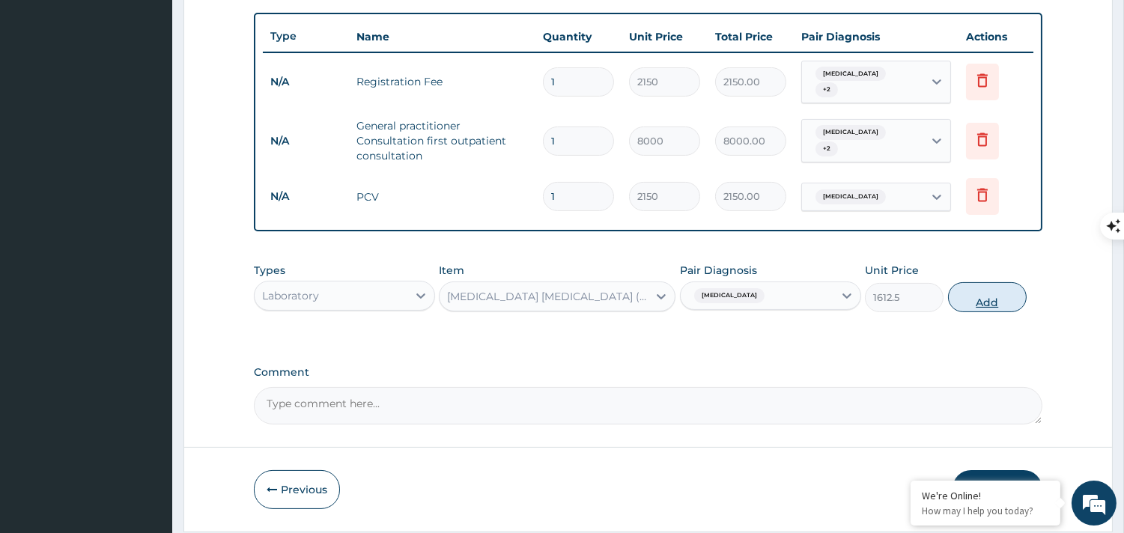
click at [985, 302] on button "Add" at bounding box center [987, 297] width 79 height 30
type input "0"
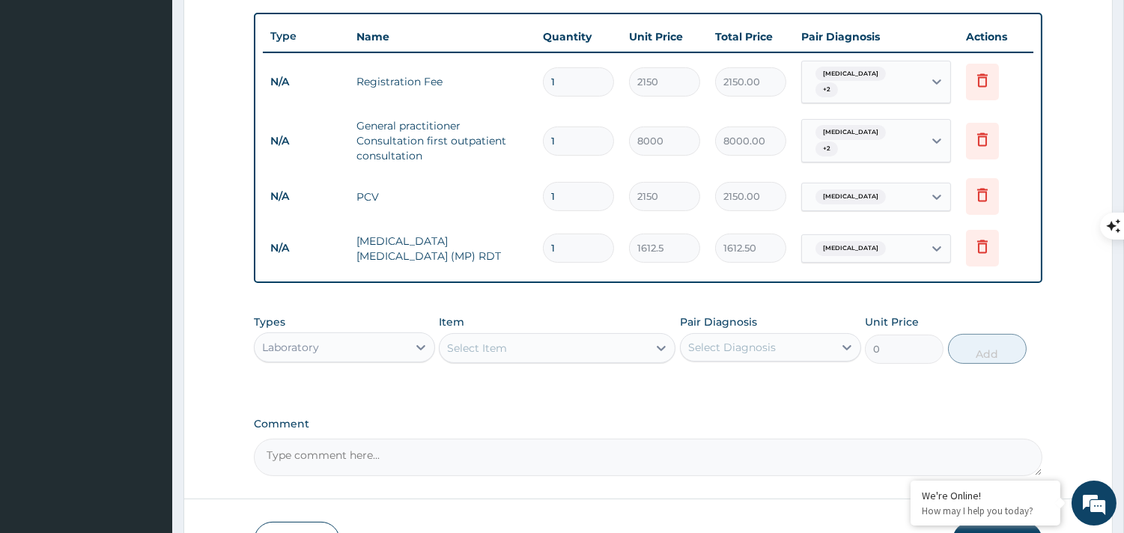
click at [530, 347] on div "Select Item" at bounding box center [544, 348] width 208 height 24
type input "ARTHEME"
click at [408, 345] on div at bounding box center [421, 347] width 27 height 27
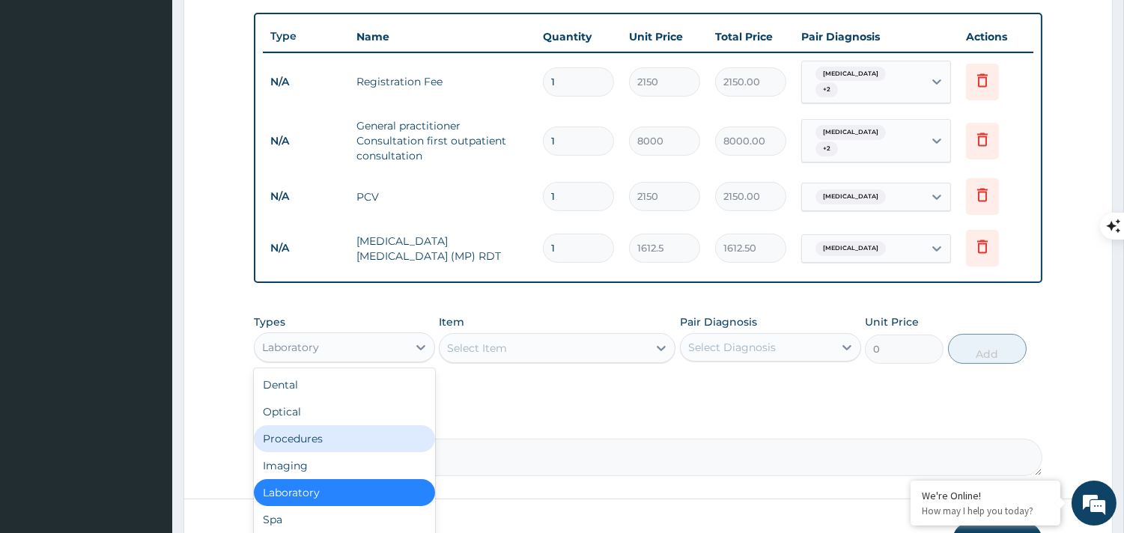
scroll to position [50, 0]
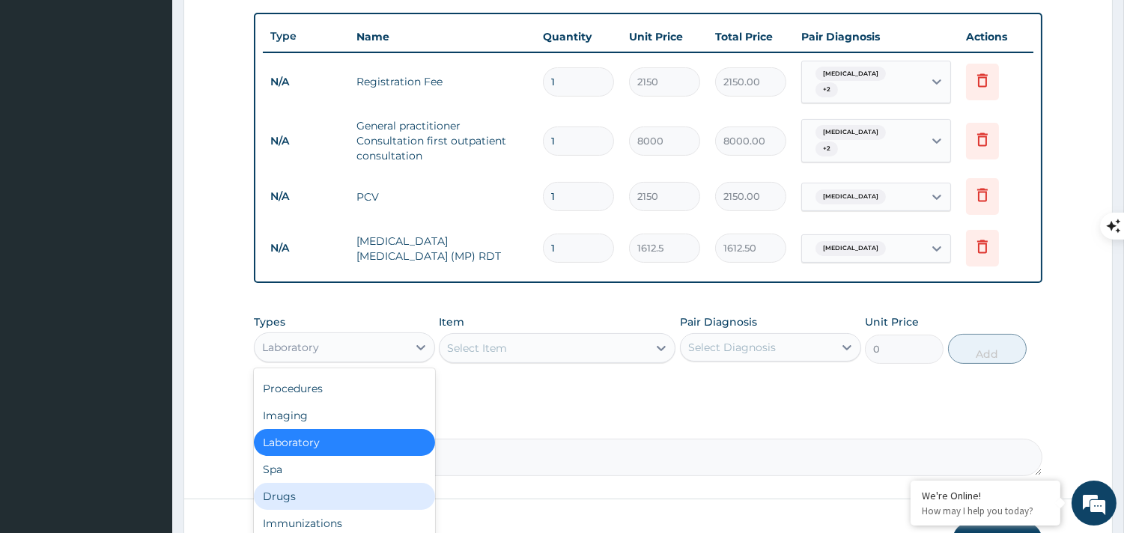
click at [345, 498] on div "Drugs" at bounding box center [344, 496] width 181 height 27
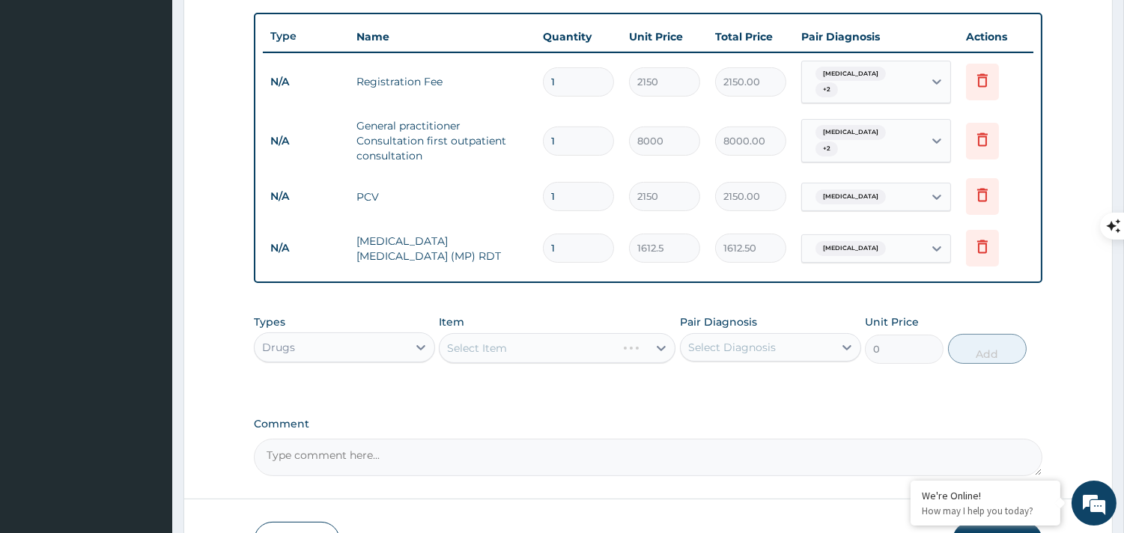
click at [521, 339] on div "Select Item" at bounding box center [557, 348] width 237 height 30
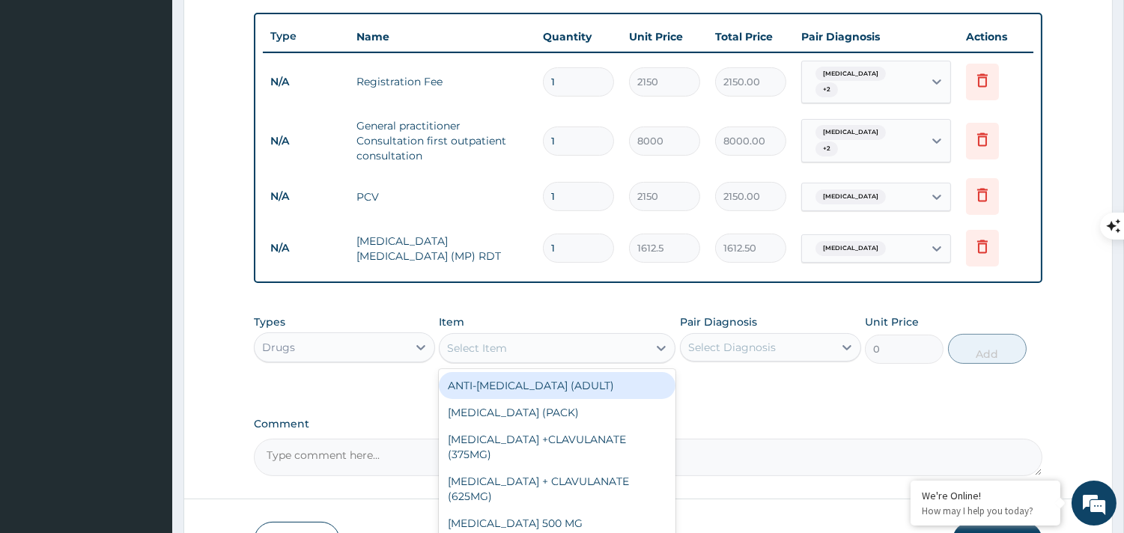
click at [521, 339] on div "Select Item" at bounding box center [544, 348] width 208 height 24
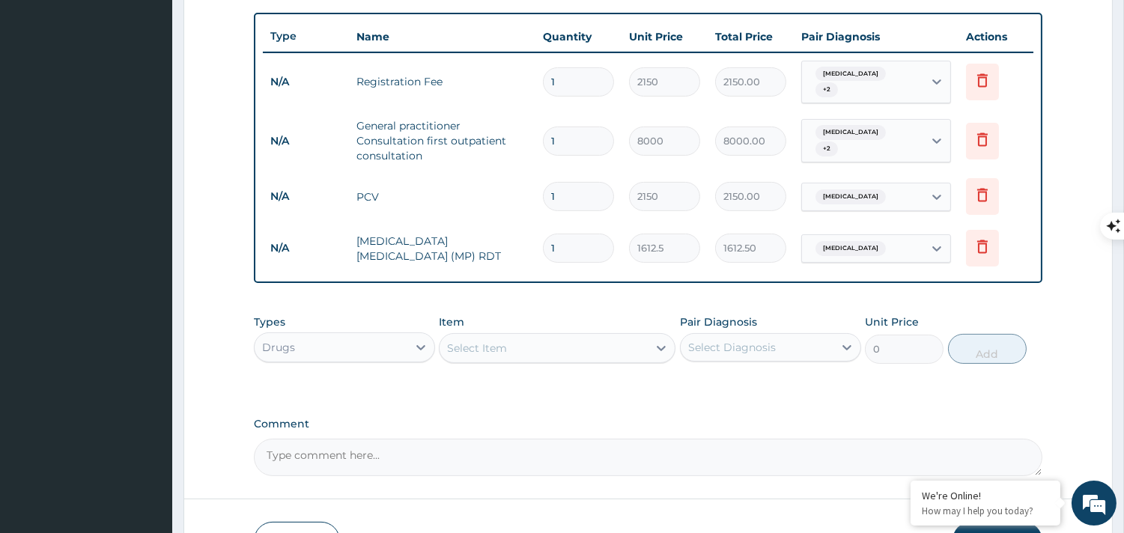
click at [521, 339] on div "Select Item" at bounding box center [544, 348] width 208 height 24
type input "ARTHE"
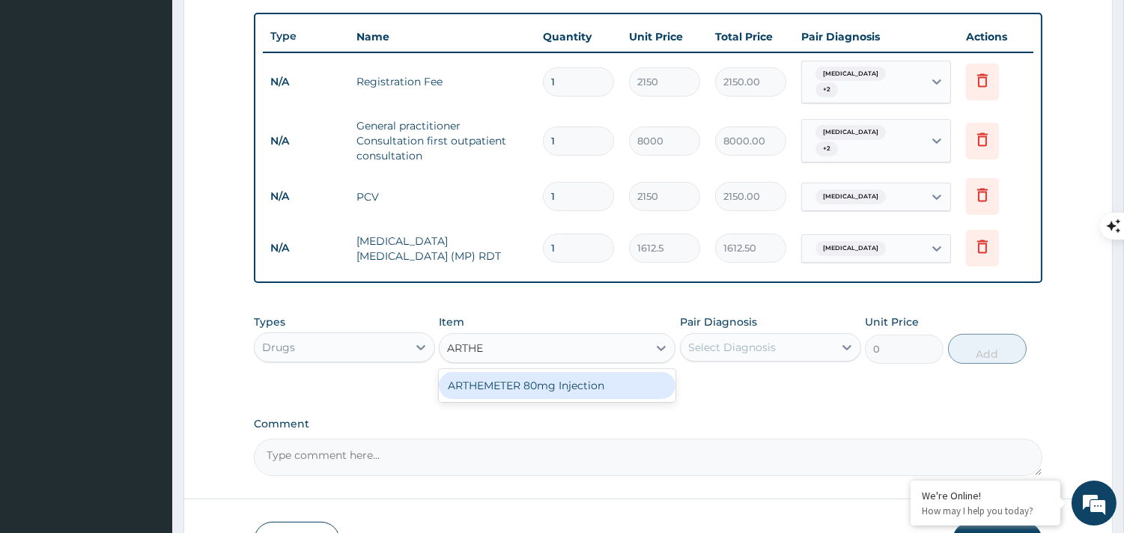
click at [539, 375] on div "ARTHEMETER 80mg Injection" at bounding box center [557, 385] width 237 height 27
type input "2000"
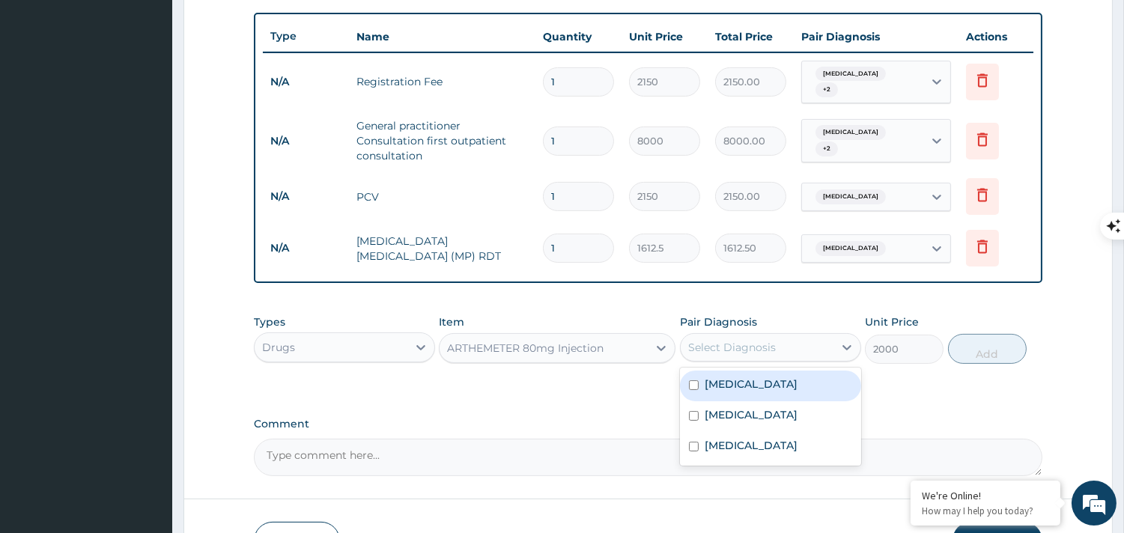
click at [731, 350] on div "Select Diagnosis" at bounding box center [757, 348] width 153 height 24
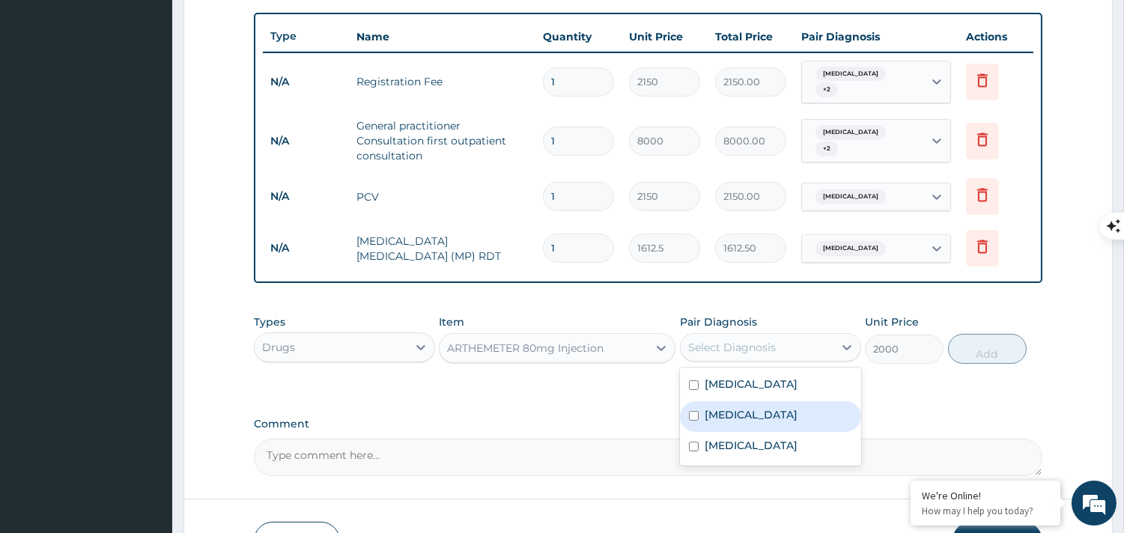
click at [700, 409] on div "Malaria" at bounding box center [770, 417] width 181 height 31
checkbox input "true"
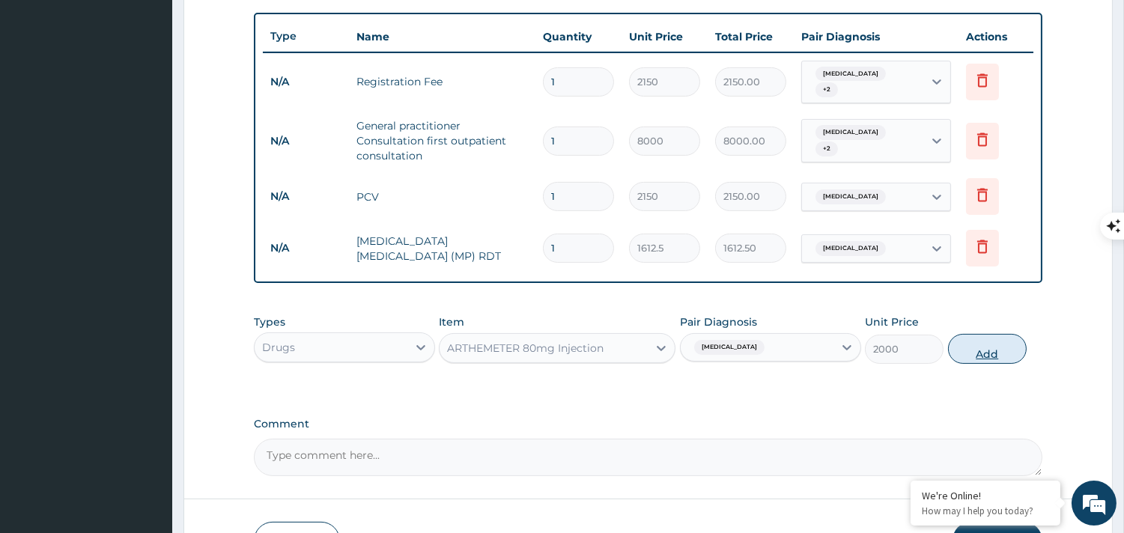
click at [977, 339] on button "Add" at bounding box center [987, 349] width 79 height 30
type input "0"
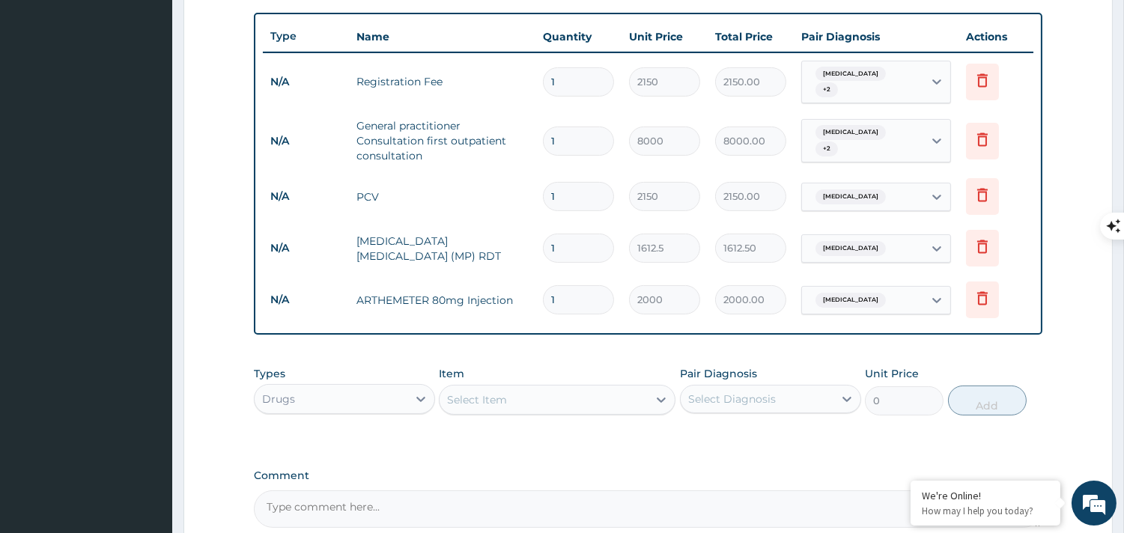
click at [532, 388] on div "Select Item" at bounding box center [544, 400] width 208 height 24
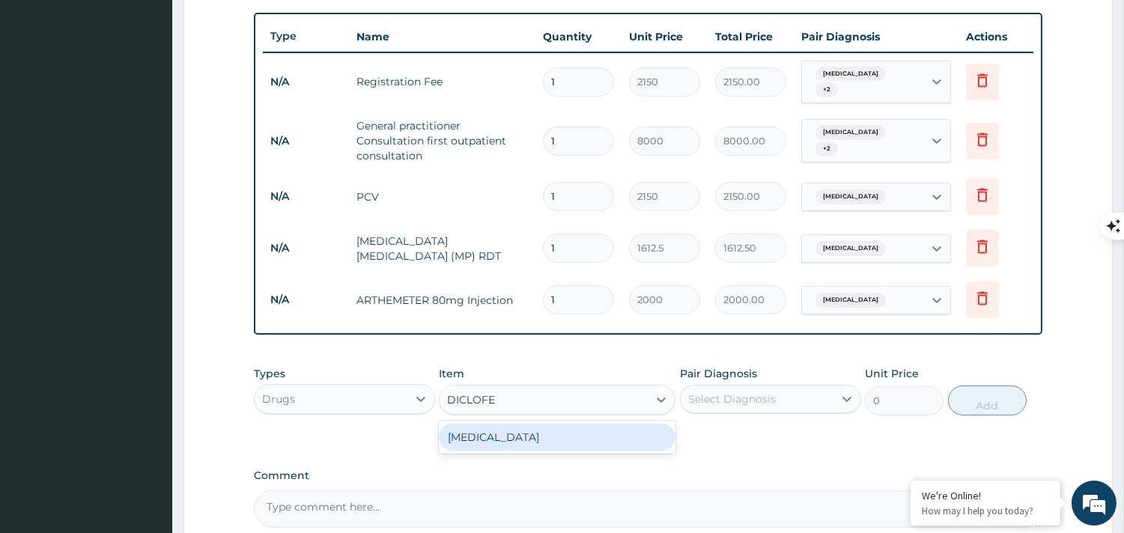
type input "DICLOFEN"
click at [510, 424] on div "DICLOFENAC SODIUM" at bounding box center [557, 437] width 237 height 27
type input "1500"
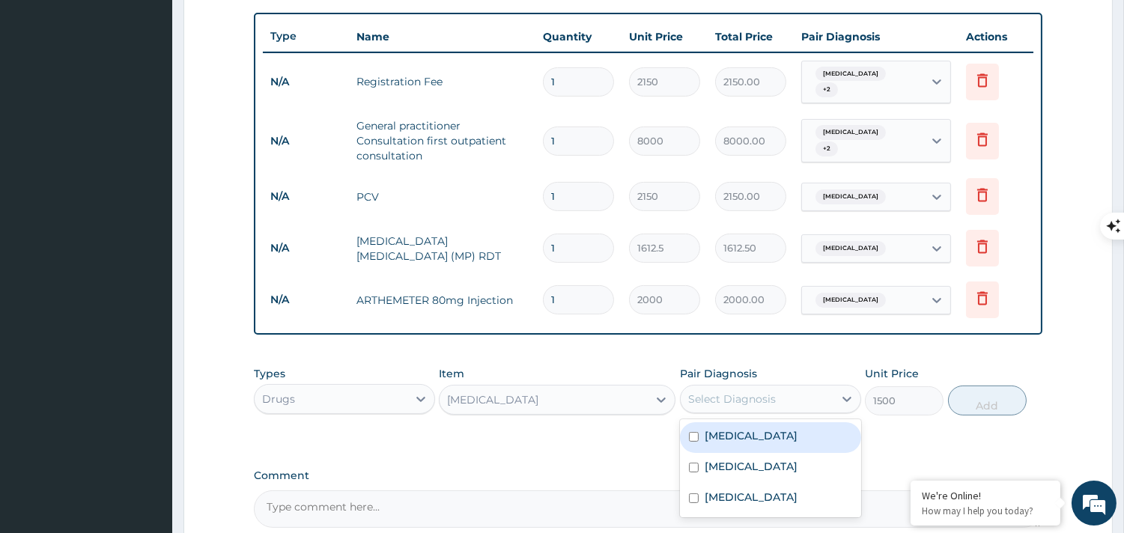
drag, startPoint x: 722, startPoint y: 379, endPoint x: 722, endPoint y: 403, distance: 24.0
click at [722, 403] on div "Select Diagnosis" at bounding box center [770, 399] width 181 height 28
click at [697, 432] on input "checkbox" at bounding box center [694, 437] width 10 height 10
checkbox input "true"
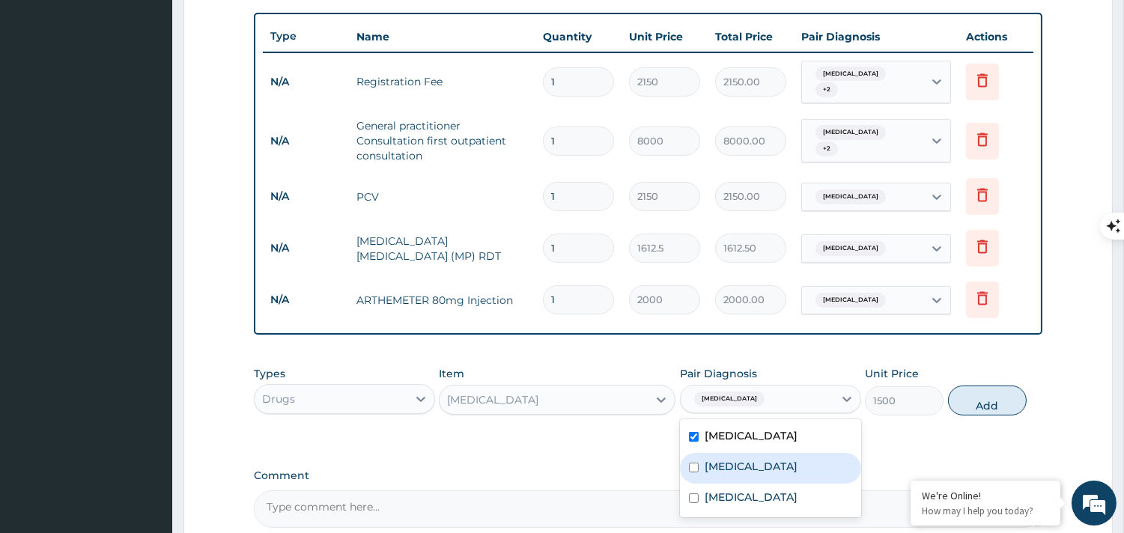
click at [693, 467] on div "Malaria" at bounding box center [770, 468] width 181 height 31
checkbox input "true"
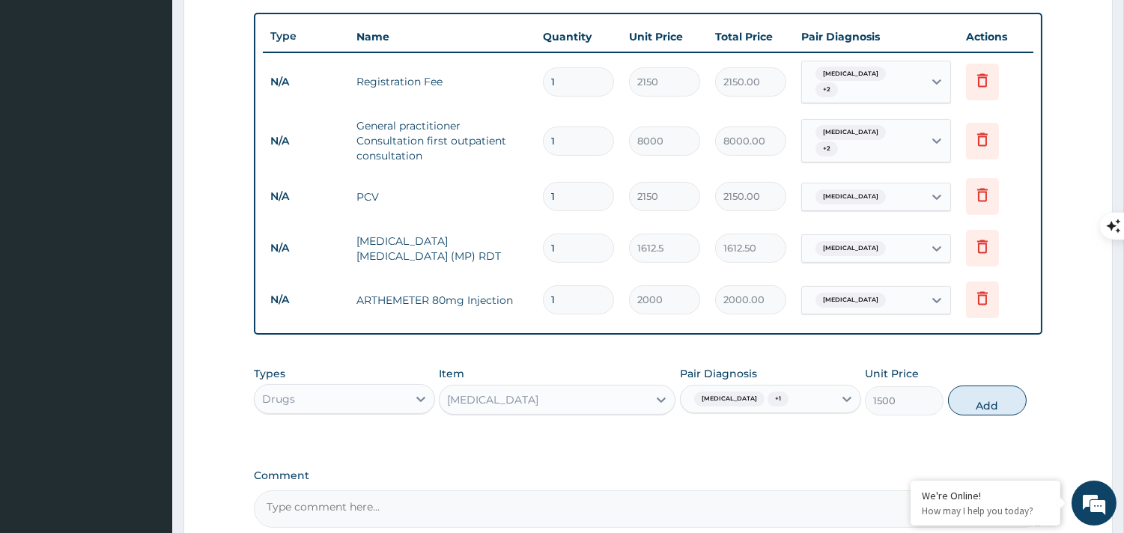
click at [1009, 411] on div "Types Drugs Item DICLOFENAC SODIUM Pair Diagnosis Tonsillitis + 1 Unit Price 15…" at bounding box center [648, 391] width 789 height 64
click at [1002, 402] on button "Add" at bounding box center [987, 401] width 79 height 30
click at [1002, 402] on div "PA Code / Prescription Code Enter Code(Secondary Care Only) Encounter Date 03-0…" at bounding box center [648, 63] width 789 height 930
type input "0"
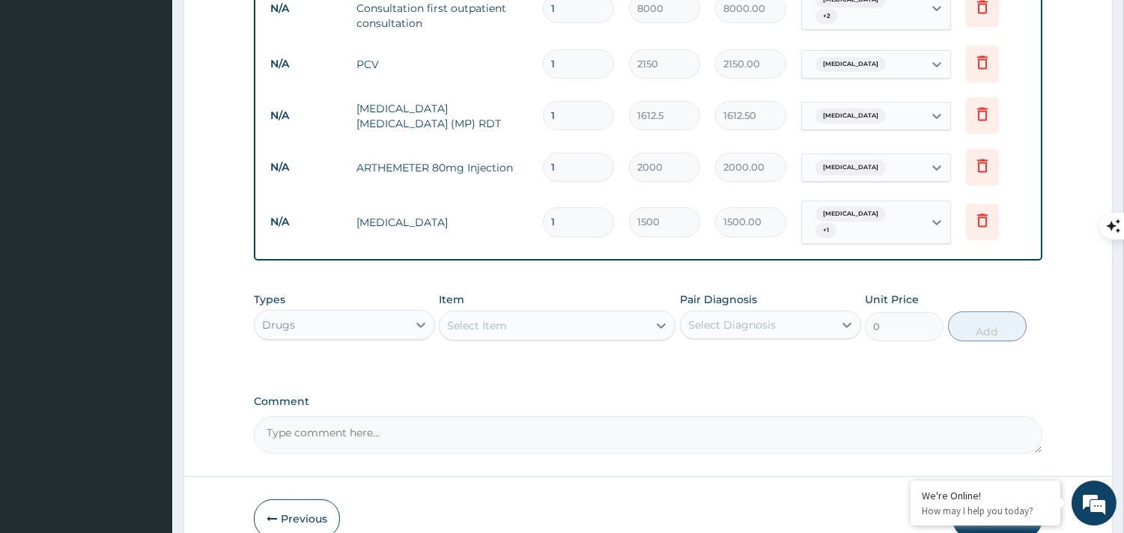
scroll to position [700, 0]
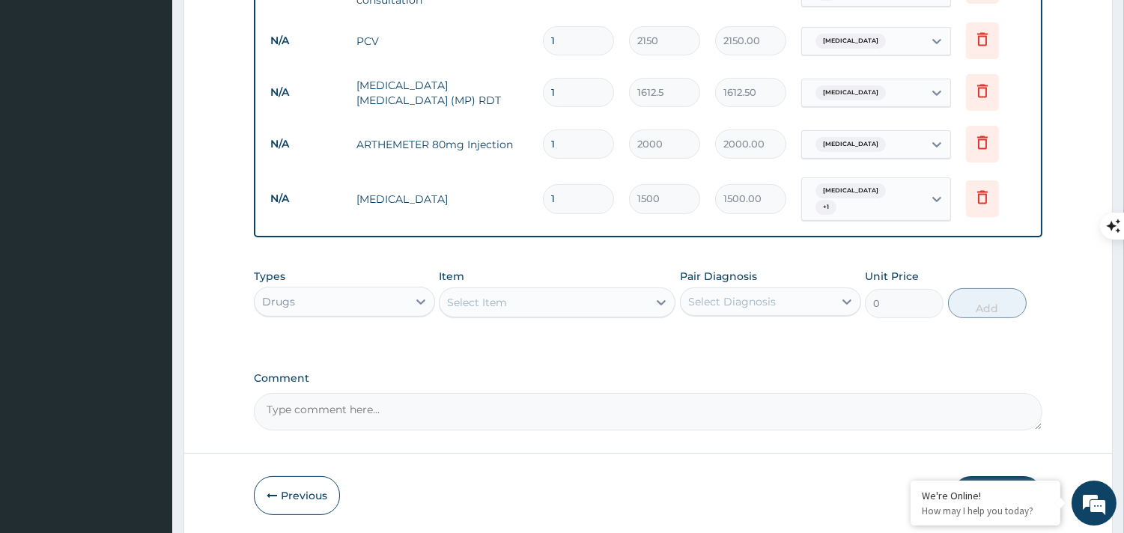
click at [517, 292] on div "Select Item" at bounding box center [544, 303] width 208 height 24
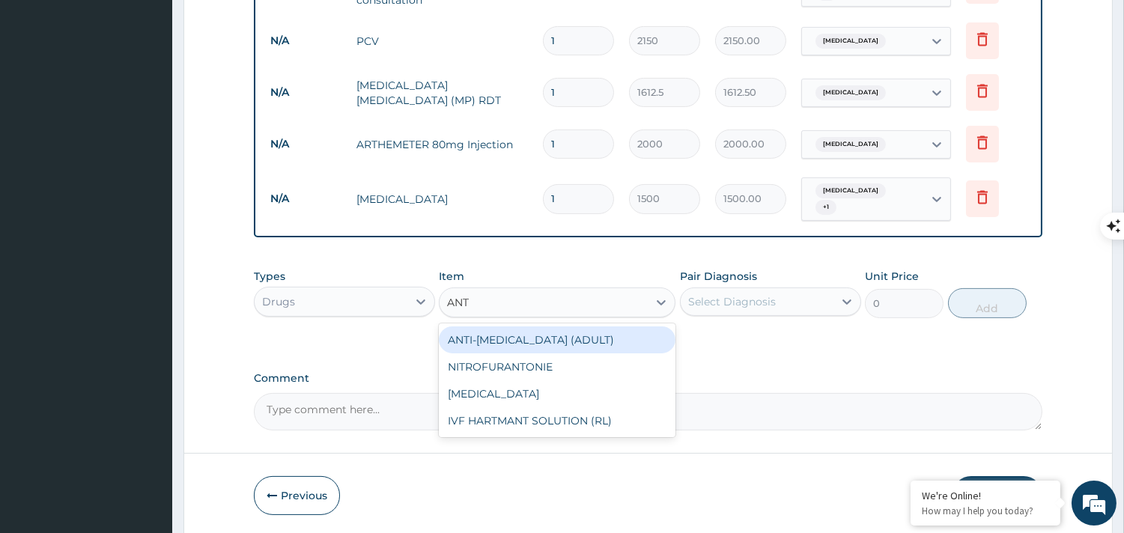
type input "ANTI"
click at [512, 327] on div "ANTI-MALARIA (ADULT)" at bounding box center [557, 340] width 237 height 27
type input "5000"
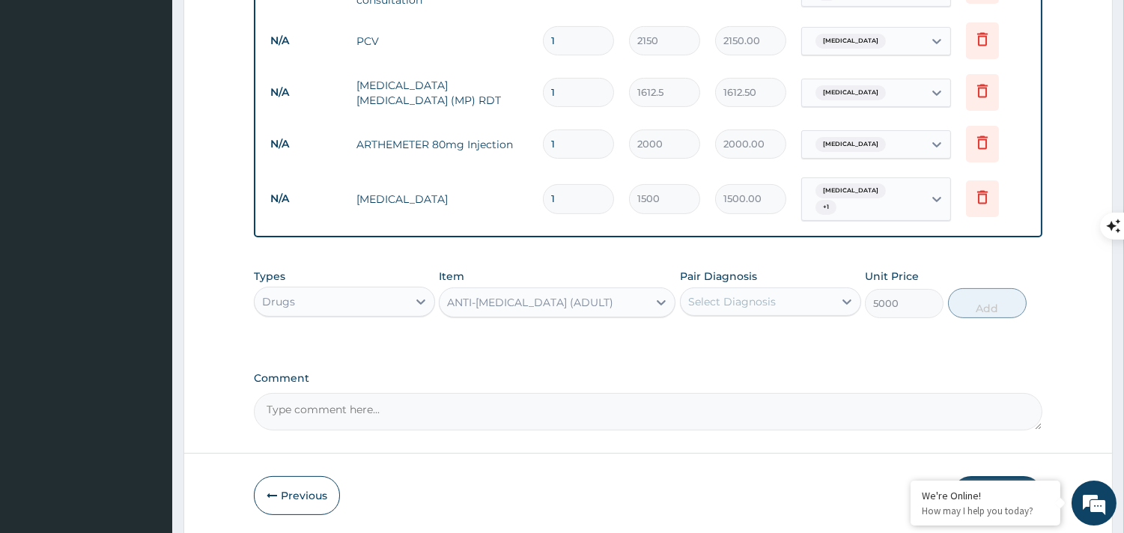
click at [772, 294] on div "Select Diagnosis" at bounding box center [732, 301] width 88 height 15
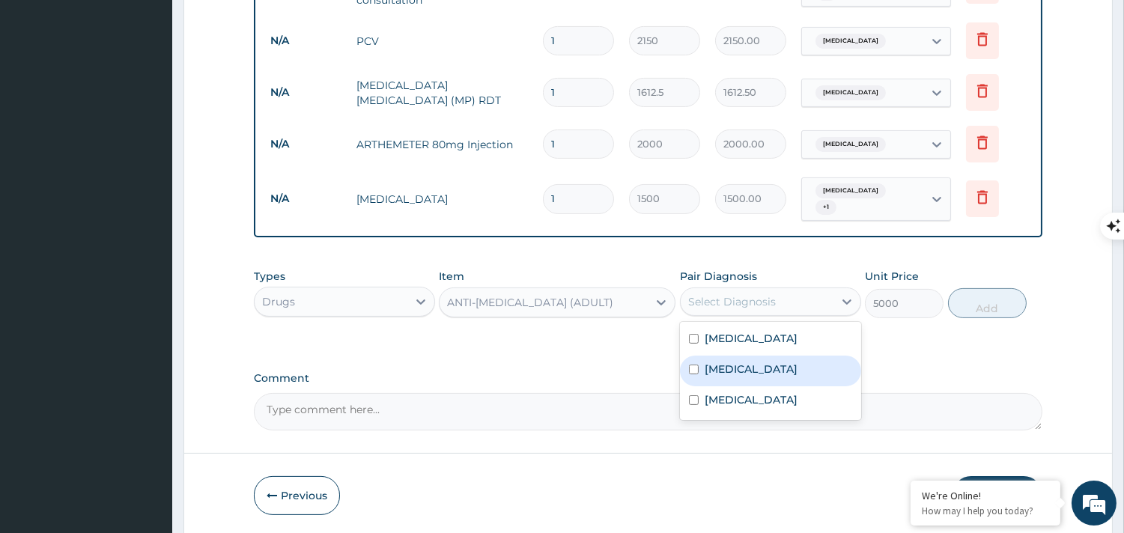
click at [724, 362] on label "Malaria" at bounding box center [751, 369] width 93 height 15
checkbox input "true"
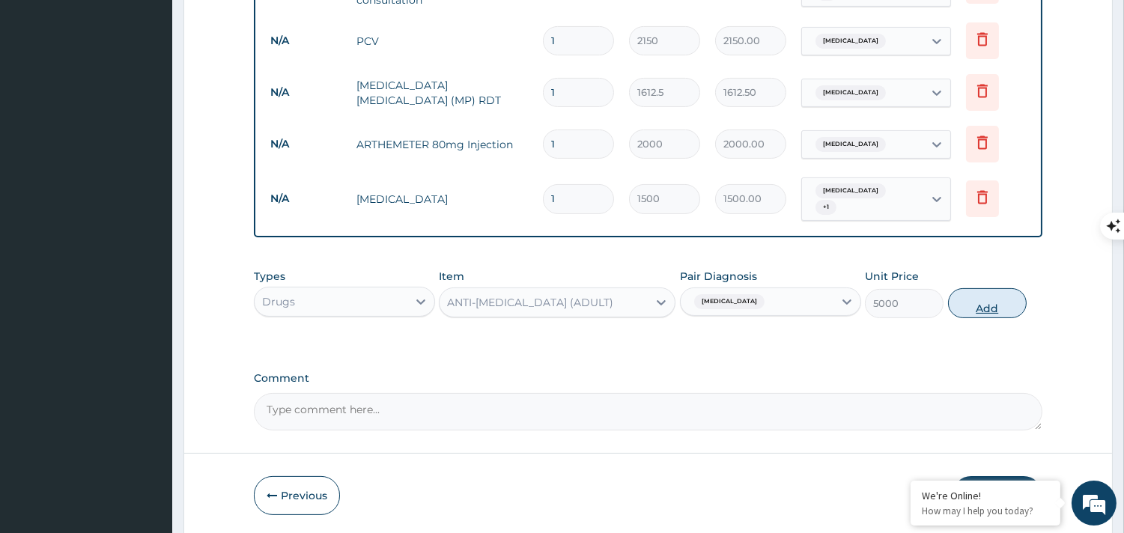
click at [960, 288] on button "Add" at bounding box center [987, 303] width 79 height 30
type input "0"
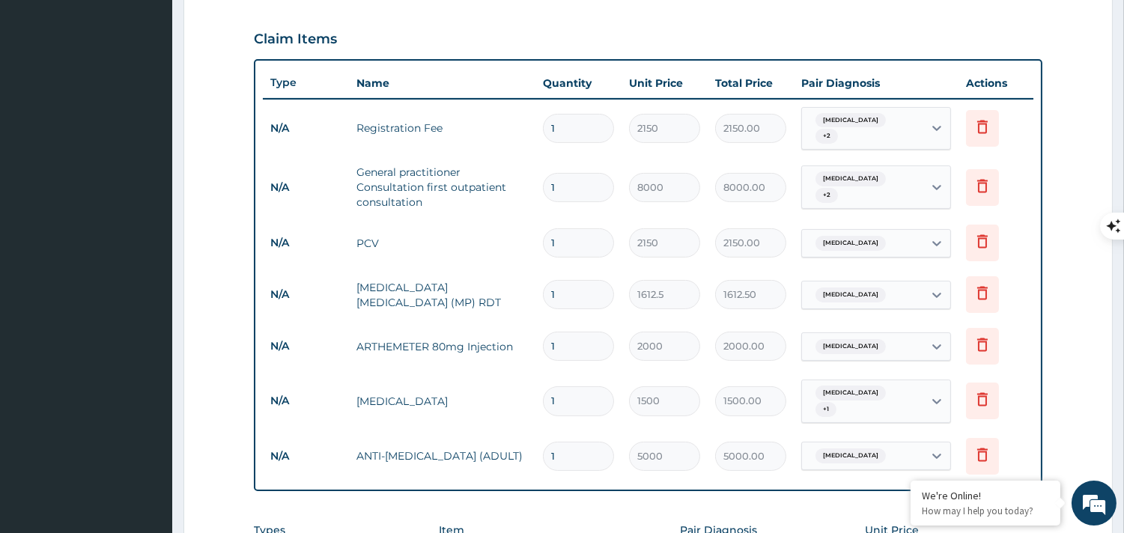
scroll to position [510, 0]
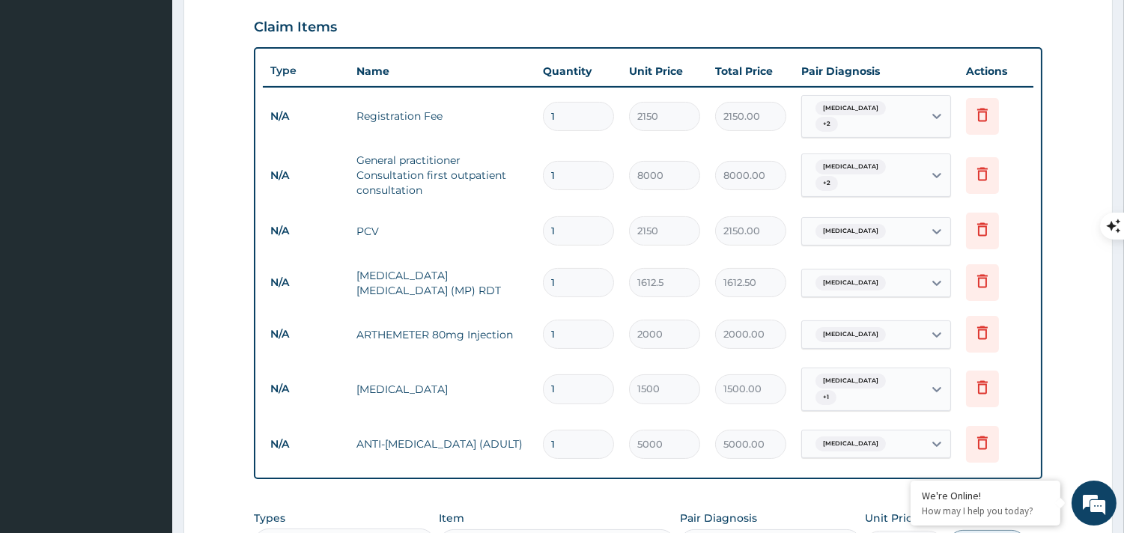
click at [581, 328] on input "1" at bounding box center [578, 334] width 71 height 29
type input "0.00"
type input "2"
type input "4000.00"
type input "2"
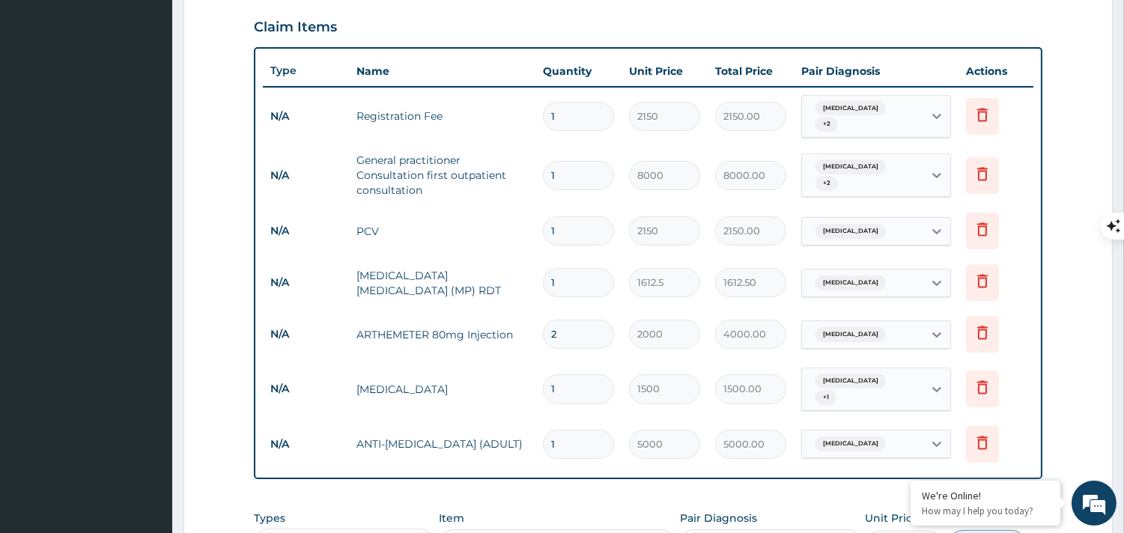
click at [572, 381] on input "1" at bounding box center [578, 389] width 71 height 29
type input "0.00"
type input "2"
type input "3000.00"
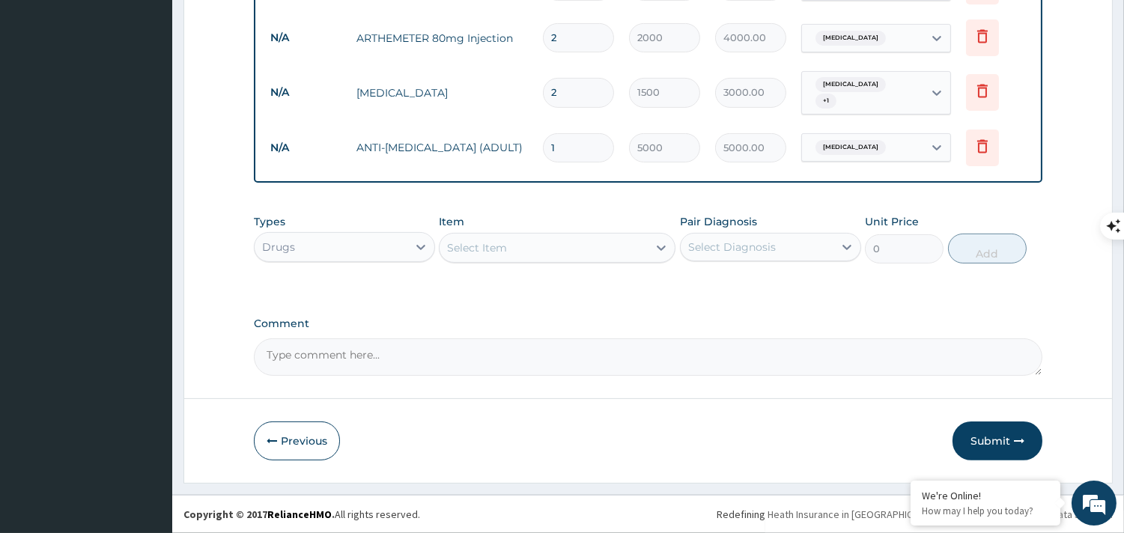
scroll to position [810, 0]
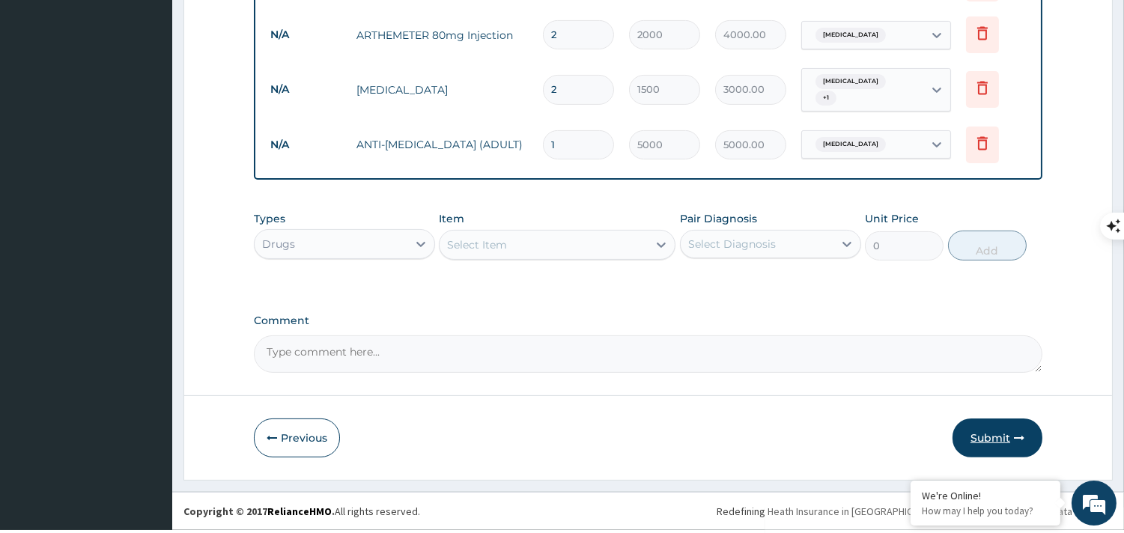
type input "2"
click at [990, 419] on button "Submit" at bounding box center [998, 438] width 90 height 39
